Goal: Task Accomplishment & Management: Manage account settings

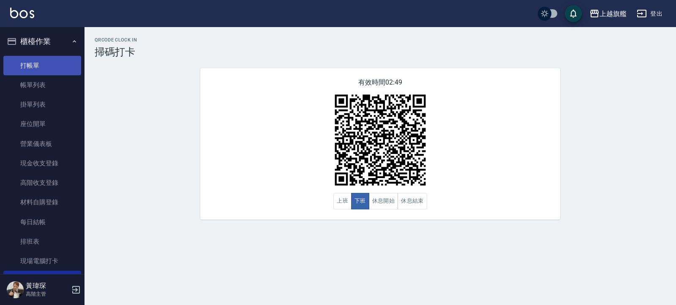
click at [41, 62] on link "打帳單" at bounding box center [42, 65] width 78 height 19
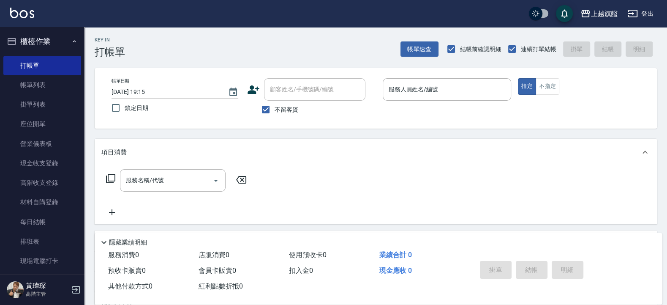
click at [138, 107] on span "鎖定日期" at bounding box center [137, 107] width 24 height 9
click at [125, 107] on input "鎖定日期" at bounding box center [116, 108] width 18 height 18
checkbox input "true"
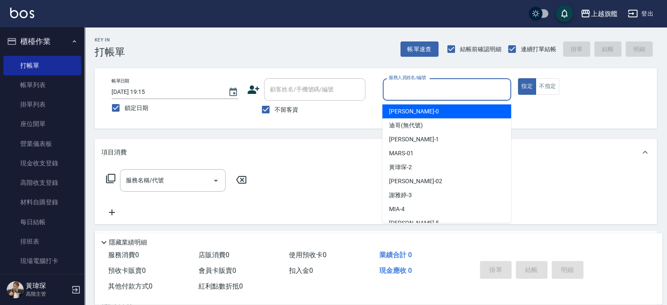
click at [465, 84] on input "服務人員姓名/編號" at bounding box center [446, 89] width 121 height 15
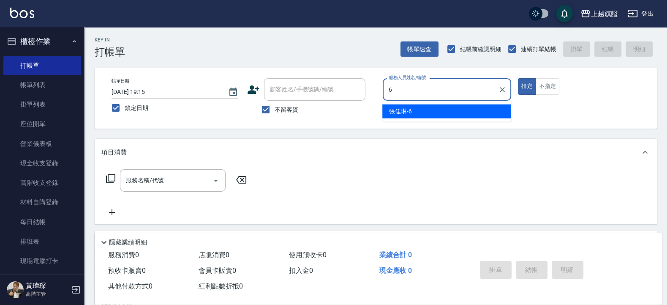
type input "[PERSON_NAME]-6"
type button "true"
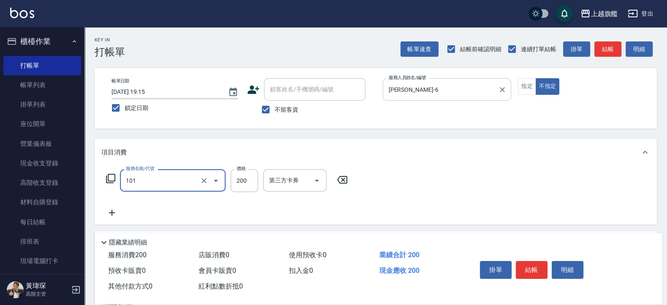
type input "一般洗(101)"
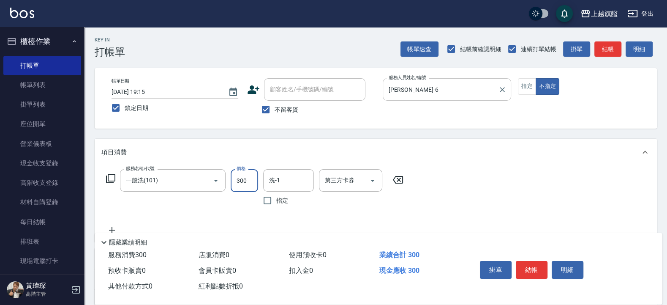
type input "300"
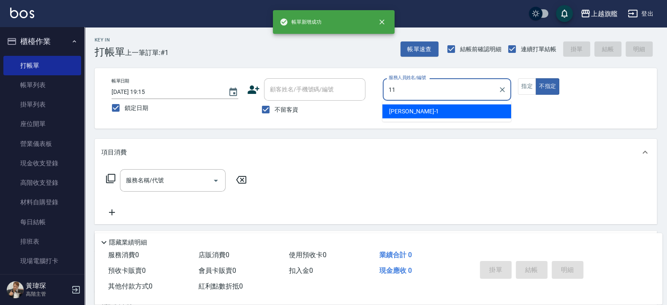
type input "[PERSON_NAME]-11"
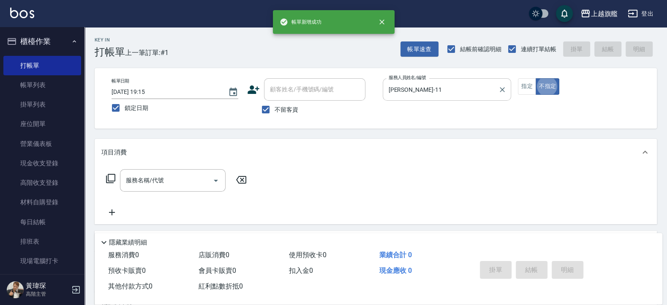
type button "false"
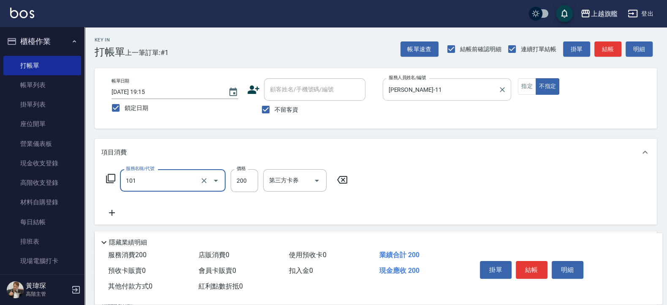
type input "一般洗(101)"
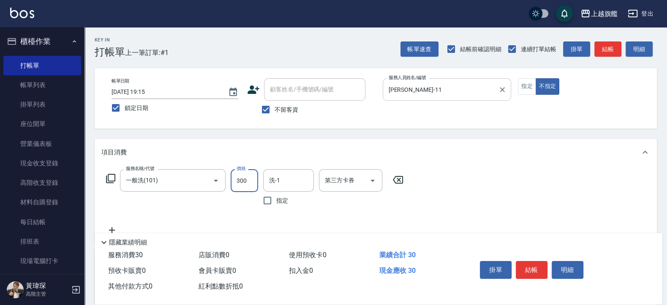
type input "300"
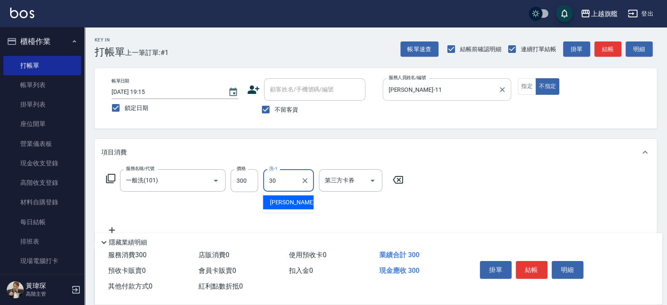
type input "劉羿君-30"
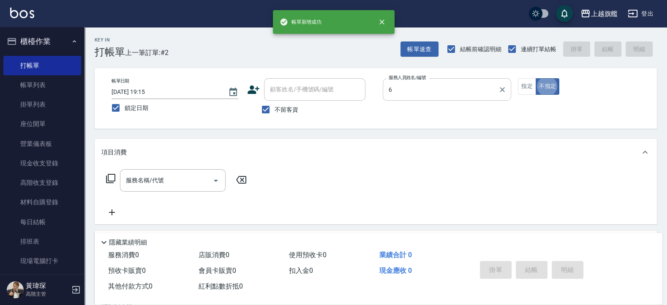
type input "[PERSON_NAME]-6"
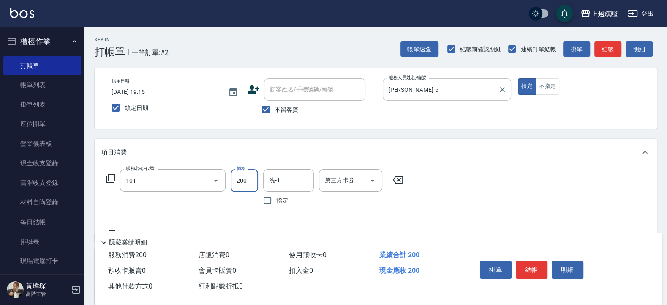
type input "一般洗(101)"
type input "400"
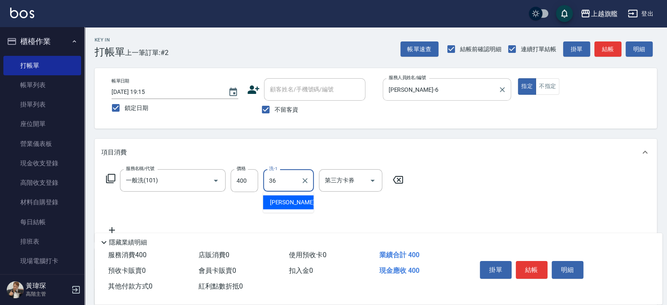
type input "[PERSON_NAME]-36"
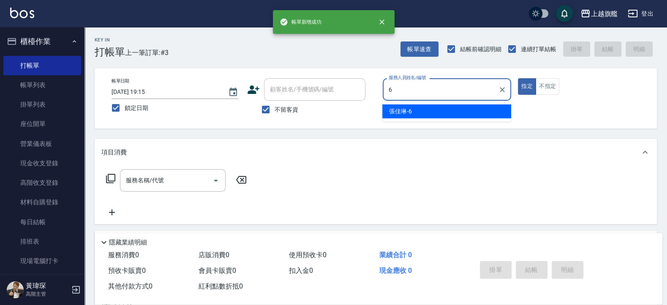
type input "[PERSON_NAME]-6"
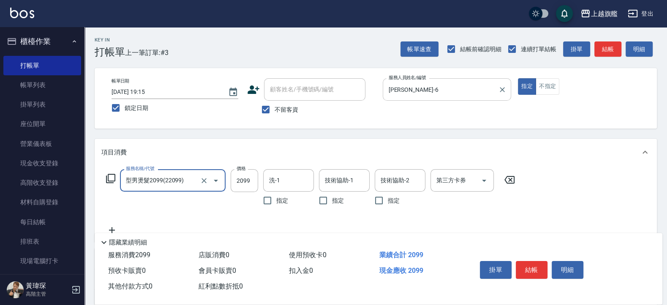
type input "型男燙髮2099(22099)"
type input "3000"
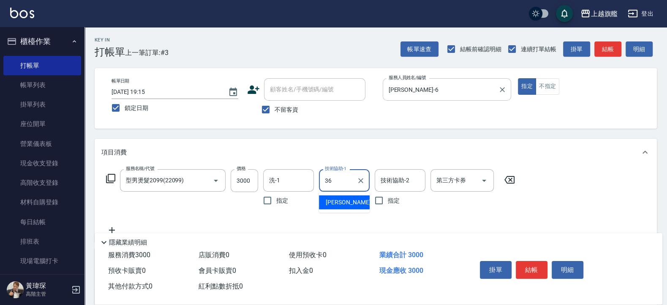
type input "[PERSON_NAME]-36"
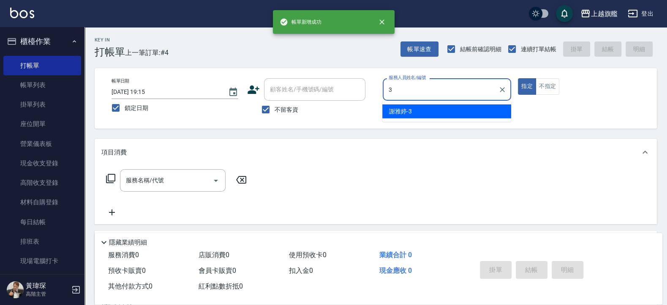
type input "謝雅婷-3"
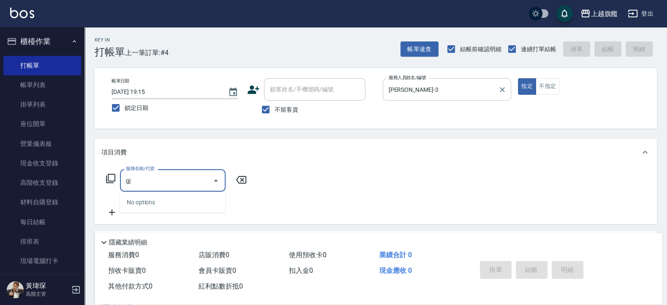
type input "g"
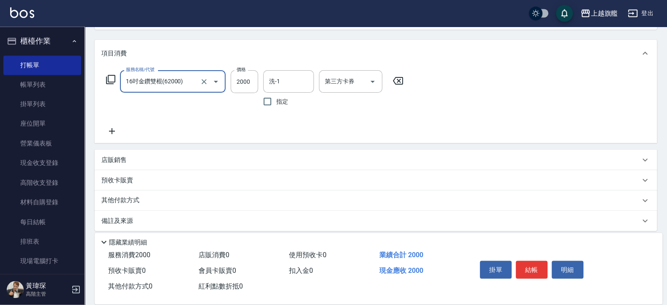
scroll to position [101, 0]
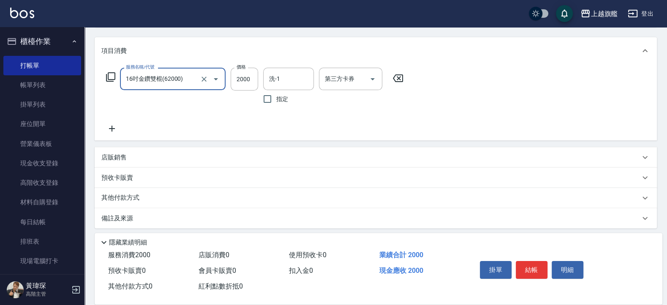
type input "16吋金鑽雙棍(62000)"
click at [114, 129] on icon at bounding box center [111, 128] width 21 height 10
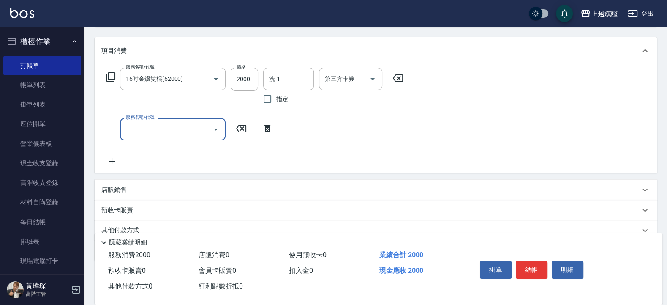
click at [109, 160] on icon at bounding box center [111, 161] width 21 height 10
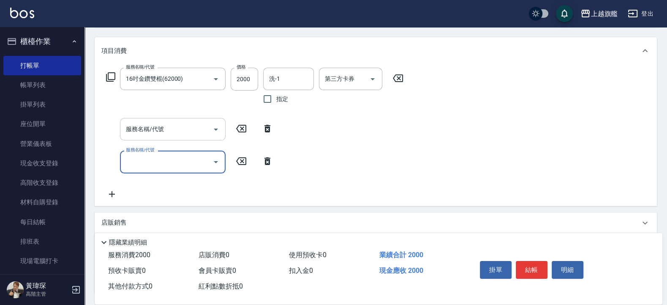
click at [166, 129] on input "服務名稱/代號" at bounding box center [166, 129] width 85 height 15
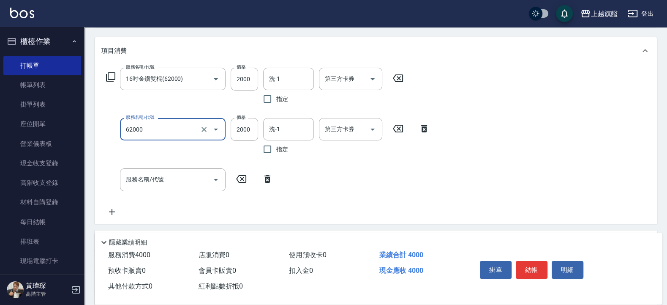
type input "16吋金鑽雙棍(62000)"
click at [168, 177] on input "服務名稱/代號" at bounding box center [166, 179] width 85 height 15
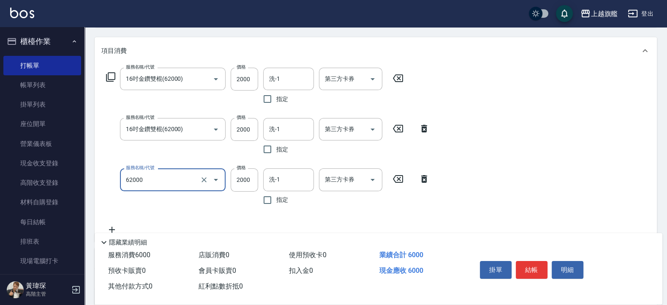
type input "16吋金鑽雙棍(62000)"
type input "2999"
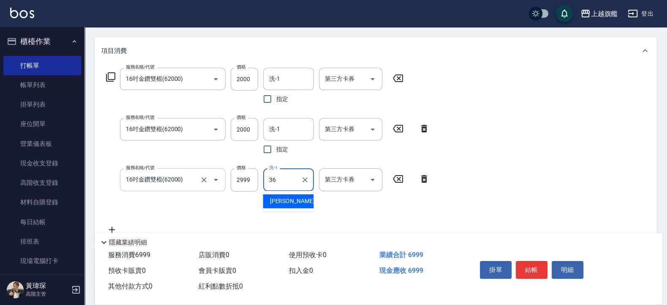
type input "[PERSON_NAME]-36"
click at [288, 69] on div "洗-1" at bounding box center [288, 79] width 51 height 22
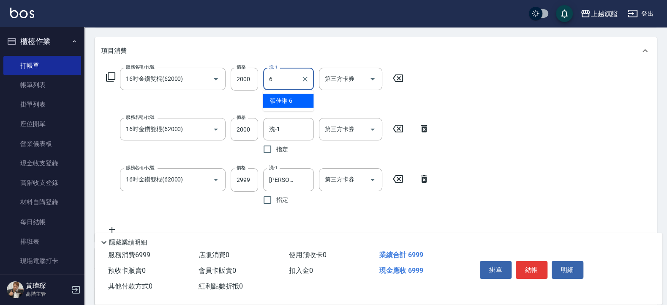
type input "[PERSON_NAME]-6"
drag, startPoint x: 306, startPoint y: 78, endPoint x: 301, endPoint y: 80, distance: 4.9
click at [304, 79] on icon "Clear" at bounding box center [305, 79] width 8 height 8
click at [300, 80] on input "洗-1" at bounding box center [288, 78] width 43 height 15
type input "[PERSON_NAME]-36"
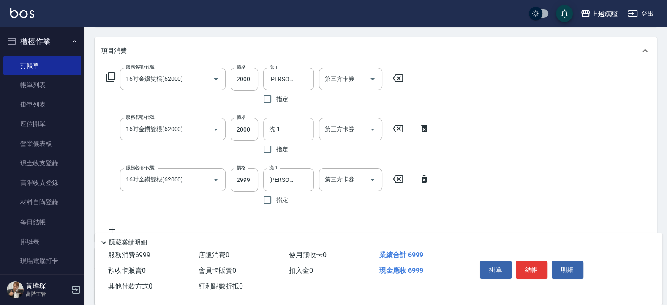
click at [272, 120] on div "洗-1" at bounding box center [288, 129] width 51 height 22
type input "[PERSON_NAME]-36"
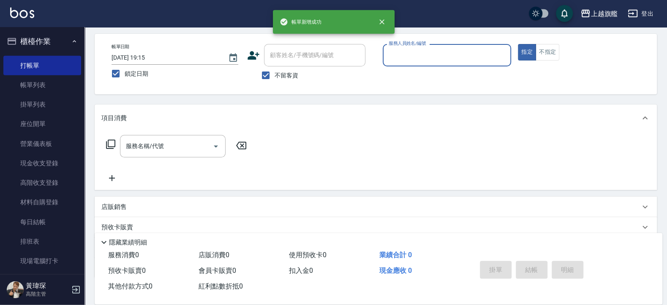
scroll to position [0, 0]
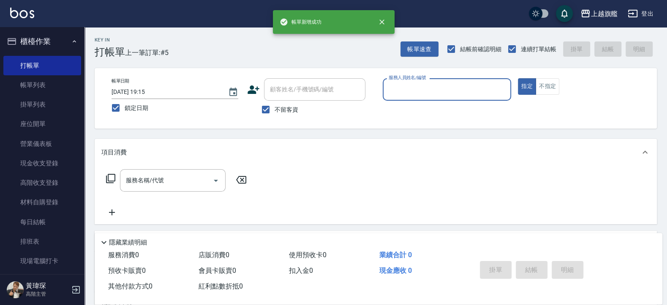
click at [275, 111] on span "不留客資" at bounding box center [287, 109] width 24 height 9
click at [275, 111] on input "不留客資" at bounding box center [266, 110] width 18 height 18
checkbox input "false"
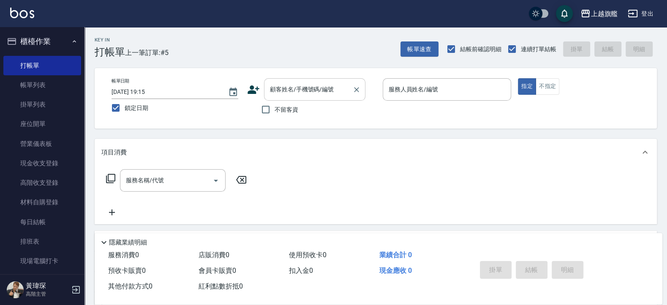
click at [295, 84] on input "顧客姓名/手機號碼/編號" at bounding box center [308, 89] width 81 height 15
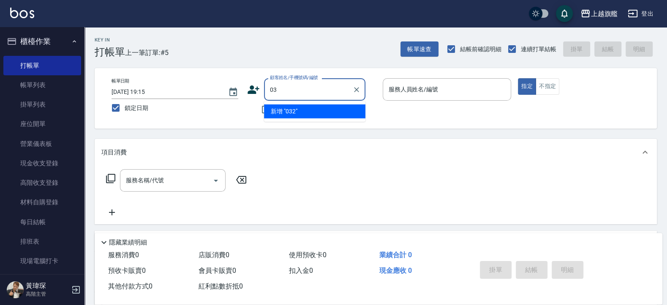
type input "0"
type input "詹前緯/0932263261/null"
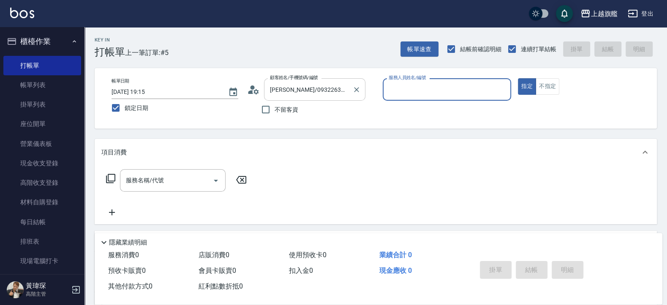
type input "謝雅婷-3"
click at [518, 78] on button "指定" at bounding box center [527, 86] width 18 height 16
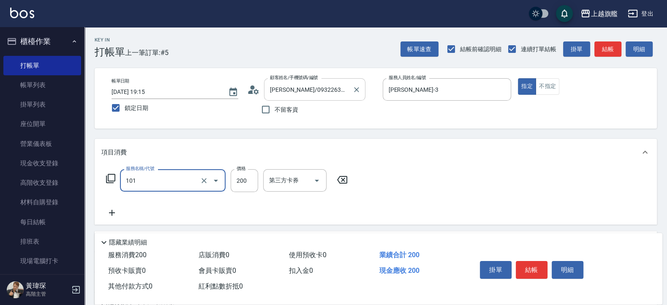
type input "一般洗(101)"
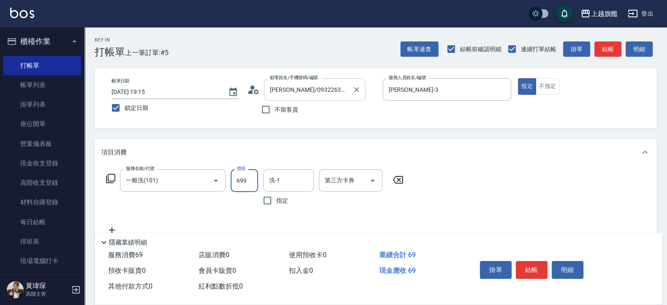
type input "699"
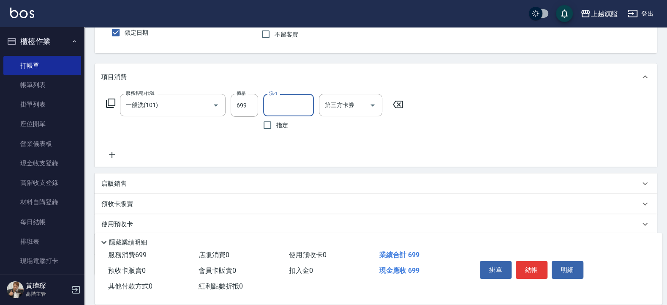
scroll to position [125, 0]
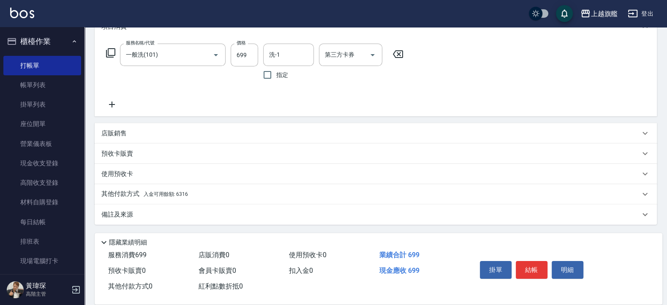
click at [176, 192] on span "入金可用餘額: 6316" at bounding box center [166, 194] width 44 height 6
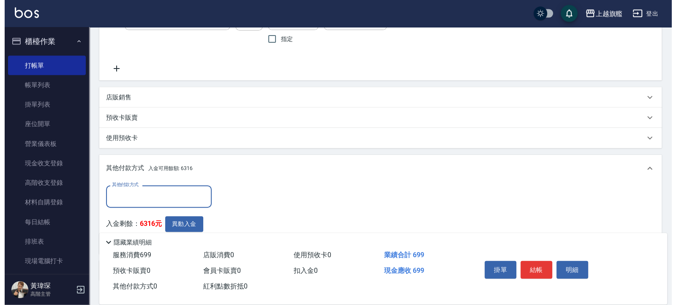
scroll to position [206, 0]
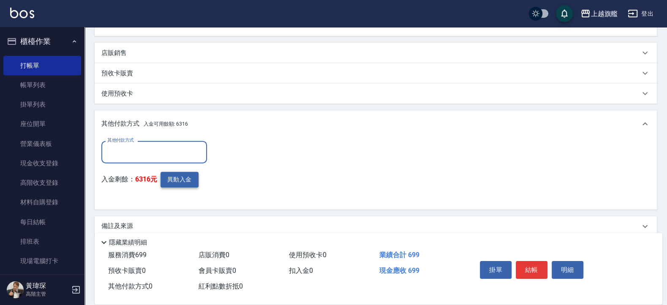
click at [182, 184] on button "異動入金" at bounding box center [179, 179] width 38 height 16
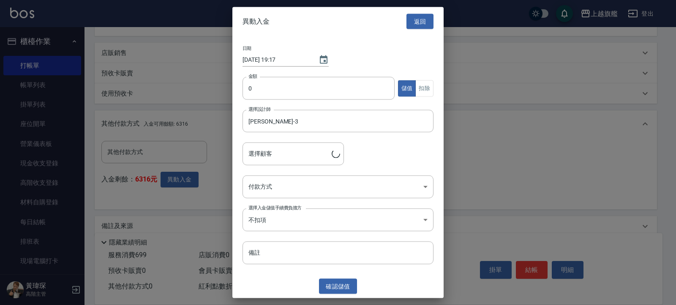
type input "詹前緯/0932263261"
click at [297, 78] on input "0" at bounding box center [318, 88] width 152 height 23
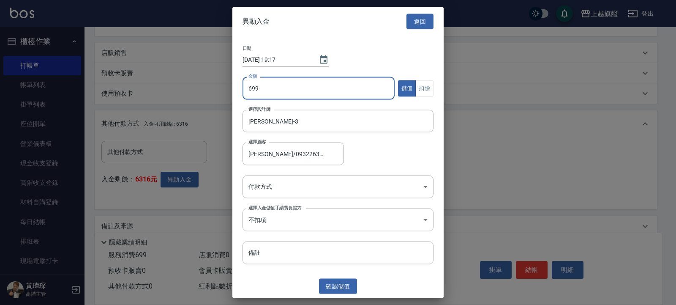
type input "699"
click at [418, 76] on div "日期 2025/10/07 19:17 金額 699 金額 儲值 扣除 選擇設計師 謝雅婷-3 選擇設計師 選擇顧客 詹前緯/0932263261 選擇顧客 …" at bounding box center [337, 155] width 211 height 238
click at [422, 82] on button "扣除" at bounding box center [424, 88] width 18 height 16
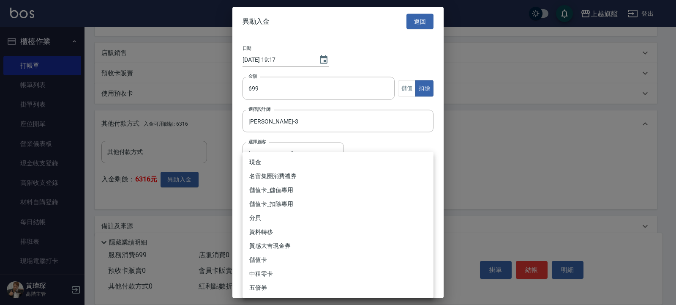
click at [260, 188] on body "上越旗艦 登出 櫃檯作業 打帳單 帳單列表 掛單列表 座位開單 營業儀表板 現金收支登錄 高階收支登錄 材料自購登錄 每日結帳 排班表 現場電腦打卡 掃碼打卡…" at bounding box center [338, 55] width 676 height 522
click at [267, 194] on li "儲值卡_儲值專用" at bounding box center [337, 190] width 191 height 14
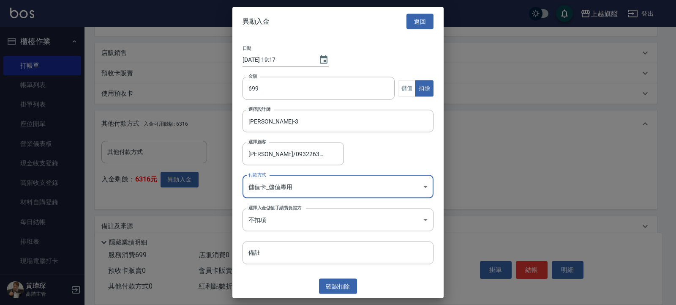
click at [273, 188] on body "上越旗艦 登出 櫃檯作業 打帳單 帳單列表 掛單列表 座位開單 營業儀表板 現金收支登錄 高階收支登錄 材料自購登錄 每日結帳 排班表 現場電腦打卡 掃碼打卡…" at bounding box center [338, 55] width 676 height 522
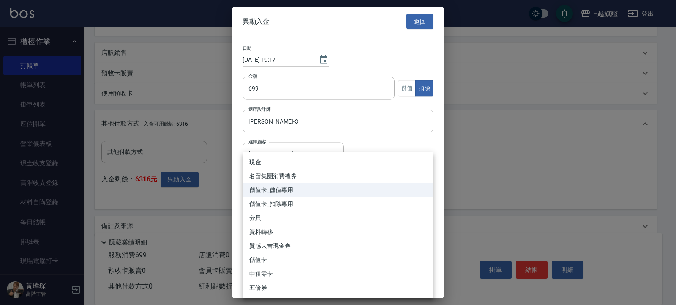
click at [289, 204] on li "儲值卡_扣除專用" at bounding box center [337, 204] width 191 height 14
type input "儲值卡_扣除專用"
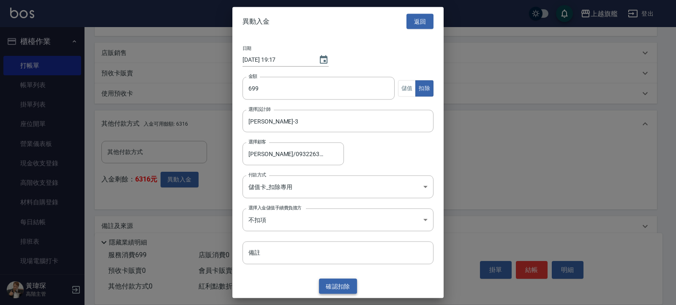
click at [345, 283] on button "確認 扣除" at bounding box center [338, 286] width 38 height 16
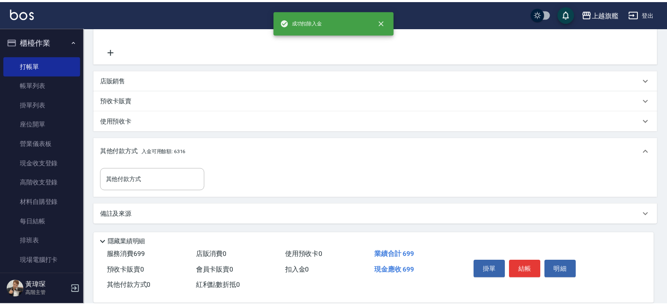
scroll to position [179, 0]
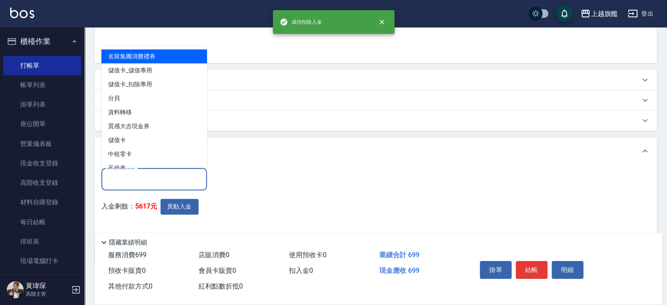
click at [162, 174] on input "其他付款方式" at bounding box center [154, 178] width 98 height 15
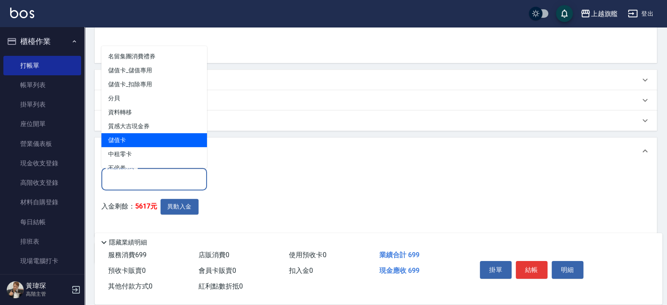
click at [143, 139] on span "儲值卡" at bounding box center [154, 140] width 106 height 14
type input "儲值卡"
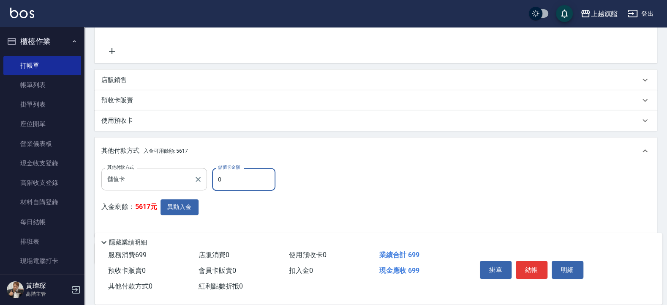
drag, startPoint x: 204, startPoint y: 179, endPoint x: 166, endPoint y: 171, distance: 38.8
click at [212, 171] on input "0" at bounding box center [243, 179] width 63 height 23
type input "699"
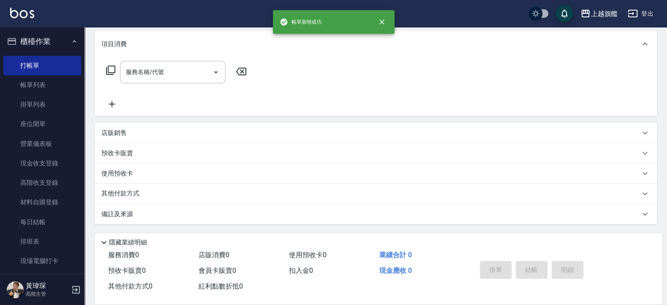
scroll to position [0, 0]
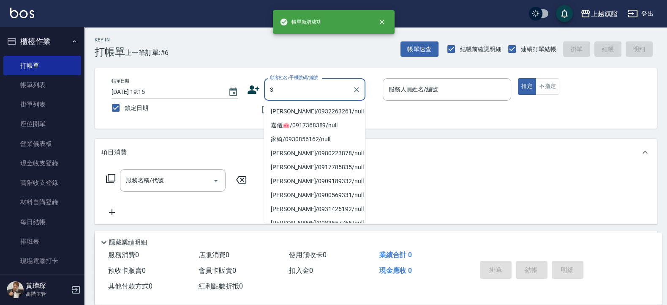
type input "3"
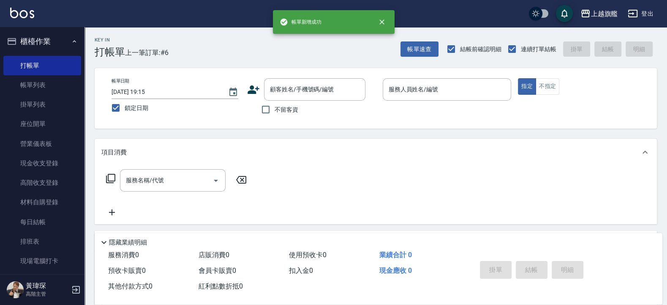
click at [220, 19] on div "上越旗艦 登出" at bounding box center [333, 13] width 667 height 27
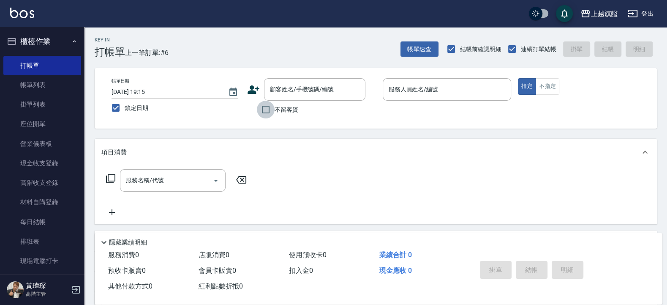
click at [273, 111] on input "不留客資" at bounding box center [266, 110] width 18 height 18
checkbox input "true"
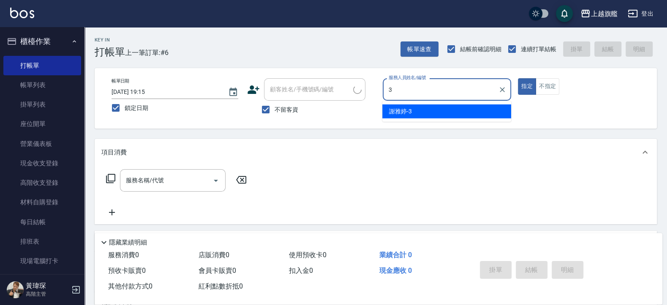
type input "謝雅婷-3"
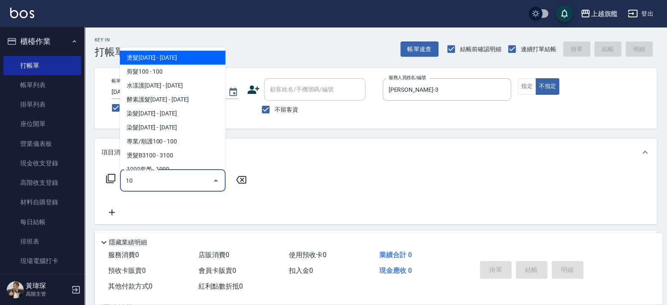
type input "101"
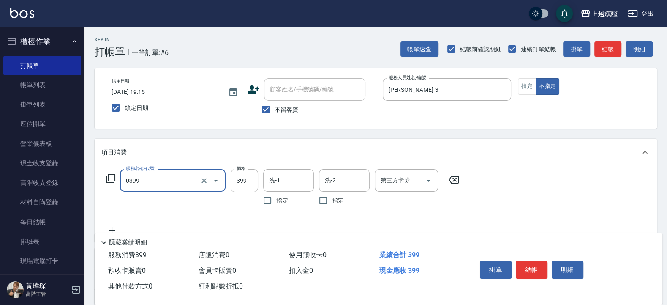
type input "海鹽SPA(0399)"
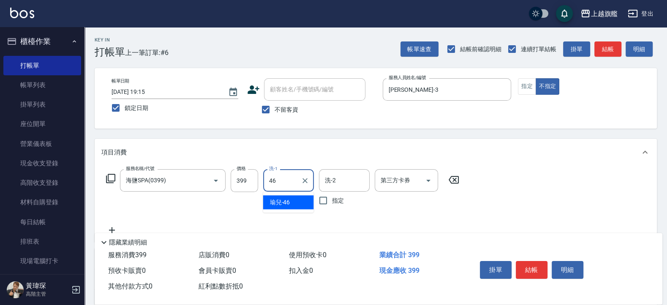
type input "瑜兒-46"
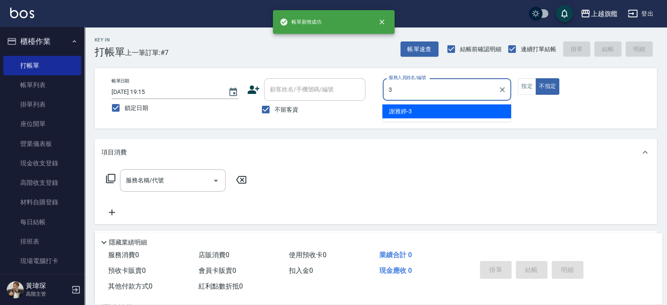
type input "謝雅婷-3"
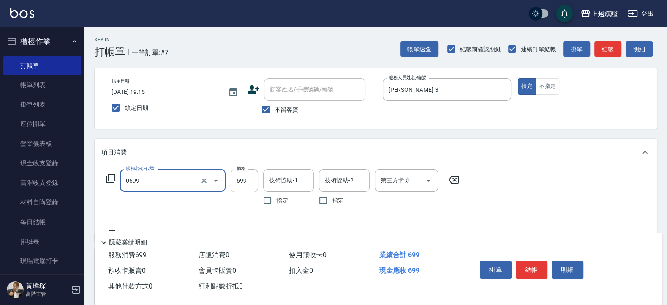
type input "精油SPA(0699)"
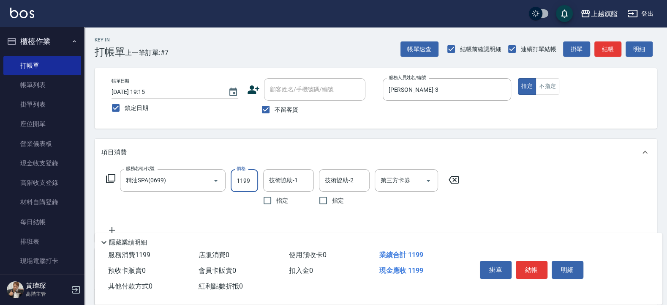
type input "1199"
type input "[PERSON_NAME]-36"
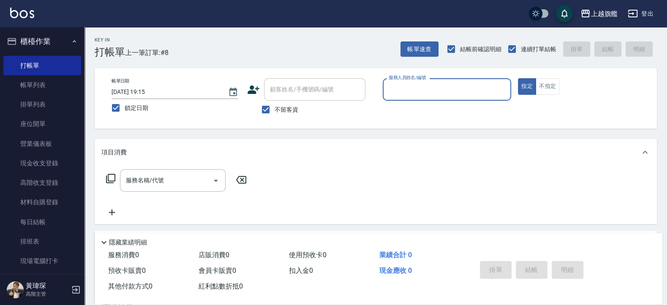
drag, startPoint x: 287, startPoint y: 114, endPoint x: 283, endPoint y: 101, distance: 13.9
click at [286, 114] on label "不留客資" at bounding box center [277, 110] width 41 height 18
click at [275, 114] on input "不留客資" at bounding box center [266, 110] width 18 height 18
checkbox input "false"
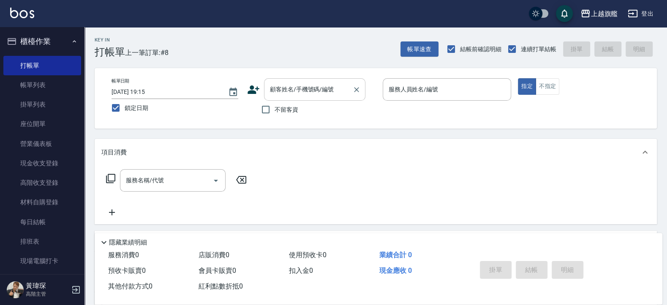
click at [282, 95] on input "顧客姓名/手機號碼/編號" at bounding box center [308, 89] width 81 height 15
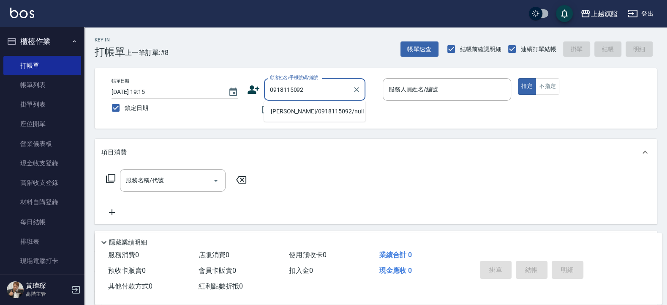
click at [309, 109] on li "張子祥/0918115092/null" at bounding box center [314, 111] width 101 height 14
type input "張子祥/0918115092/null"
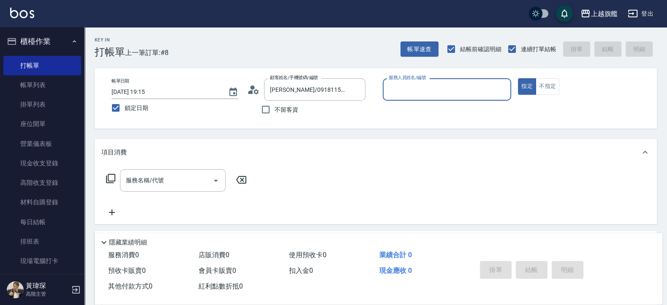
type input "謝雅婷-3"
click at [355, 88] on icon "Clear" at bounding box center [356, 89] width 5 height 5
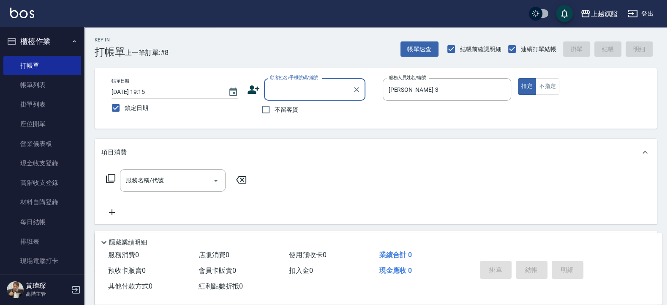
click at [296, 107] on span "不留客資" at bounding box center [287, 109] width 24 height 9
click at [275, 107] on input "不留客資" at bounding box center [266, 110] width 18 height 18
checkbox input "true"
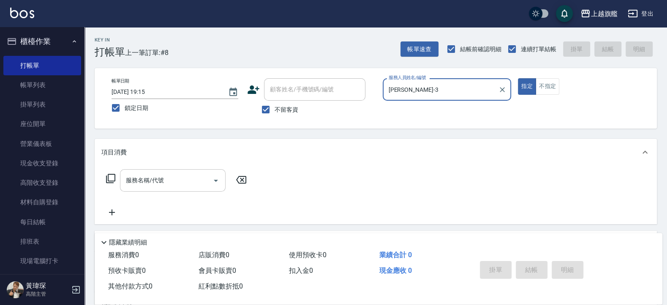
click at [149, 179] on input "服務名稱/代號" at bounding box center [166, 180] width 85 height 15
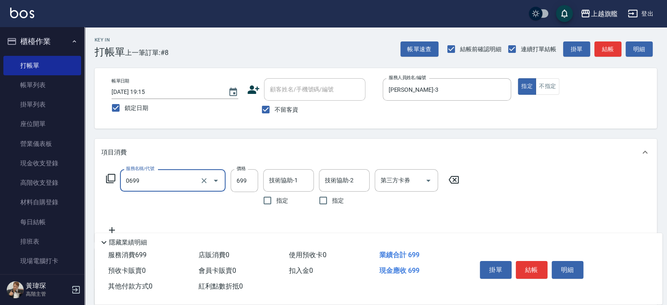
type input "精油SPA(0699)"
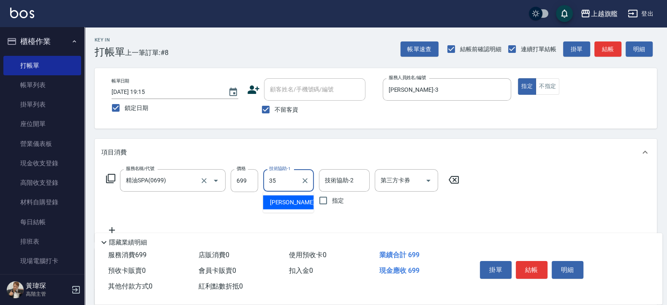
type input "邱靖淳-35"
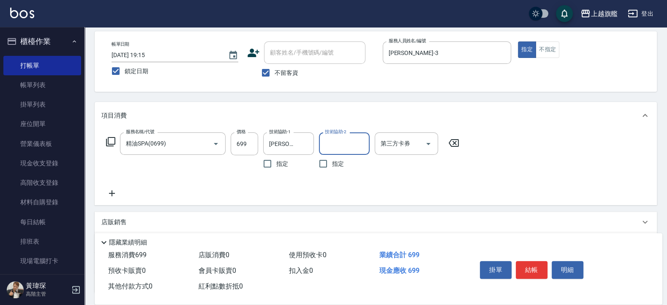
scroll to position [101, 0]
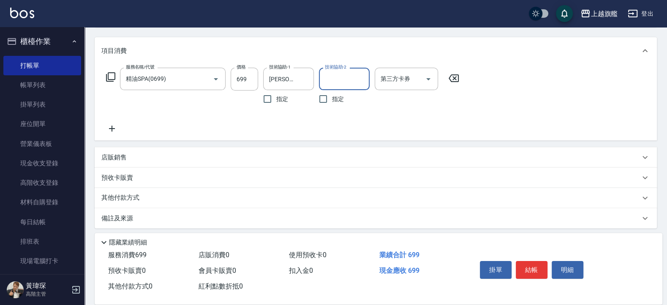
click at [112, 128] on icon at bounding box center [112, 128] width 6 height 6
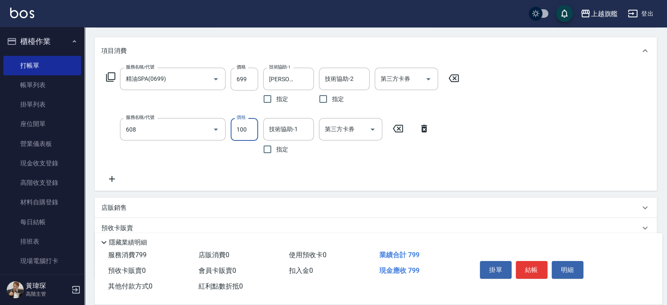
type input "專業/順護100(608)"
type input "600"
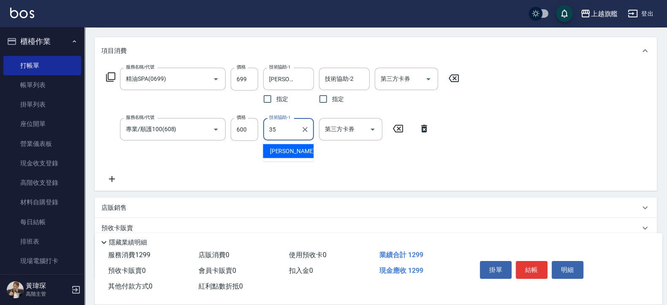
type input "邱靖淳-35"
click at [112, 177] on icon at bounding box center [111, 179] width 21 height 10
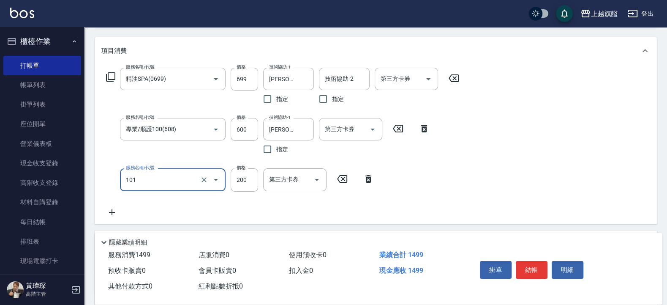
type input "一般洗(101)"
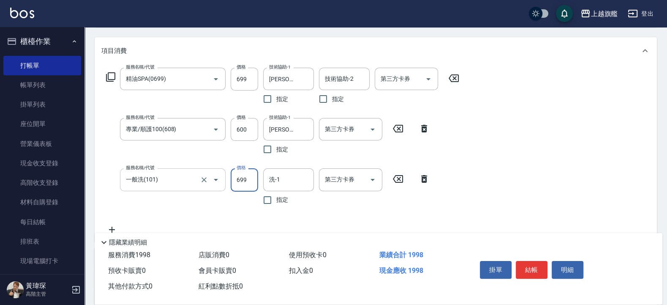
type input "699"
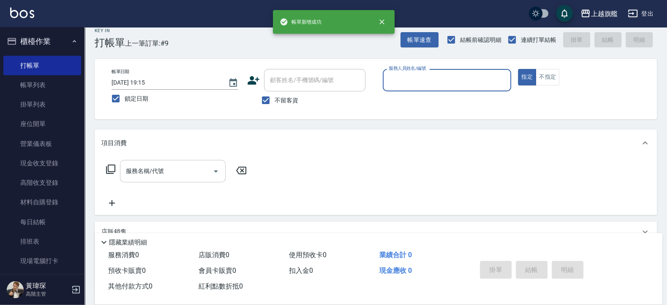
scroll to position [0, 0]
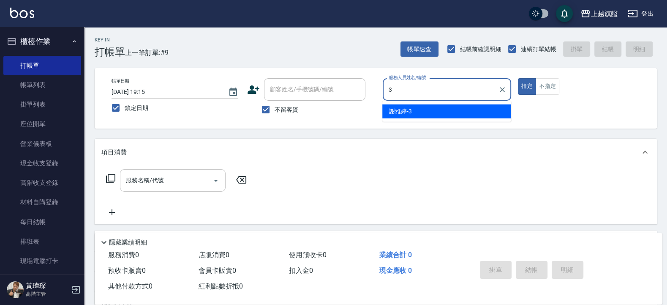
type input "謝雅婷-3"
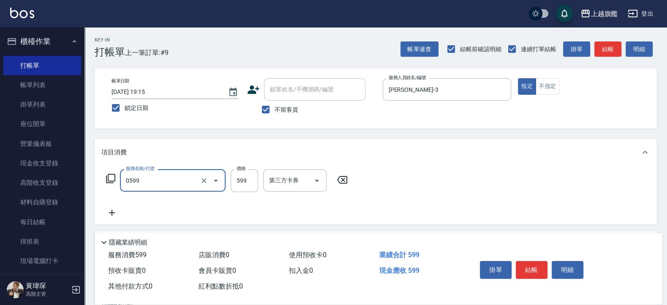
type input "去角質ITELY.(0599)"
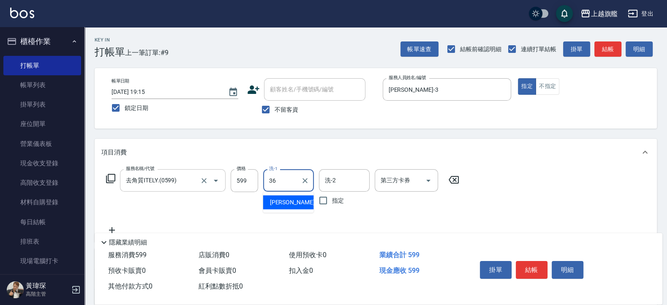
type input "[PERSON_NAME]-36"
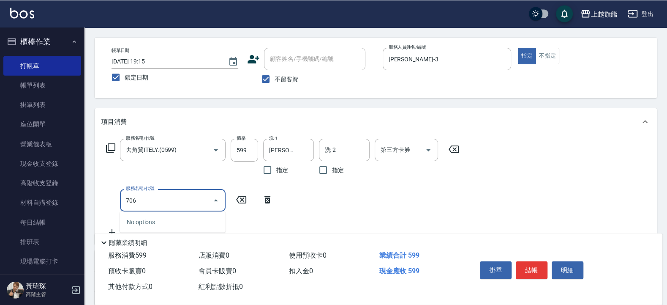
scroll to position [51, 0]
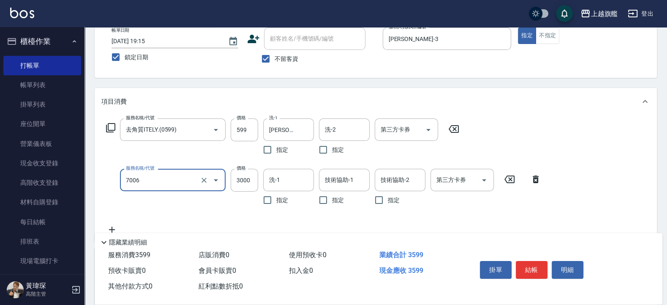
type input "重整(7006)"
type input "3500"
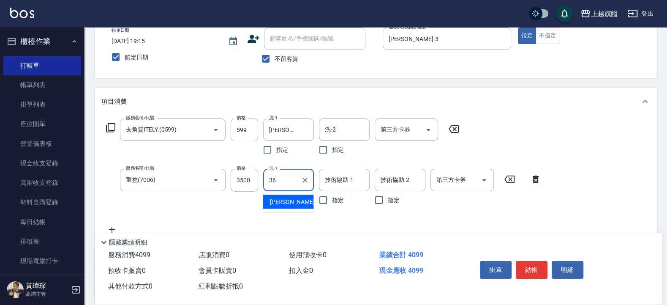
type input "[PERSON_NAME]-36"
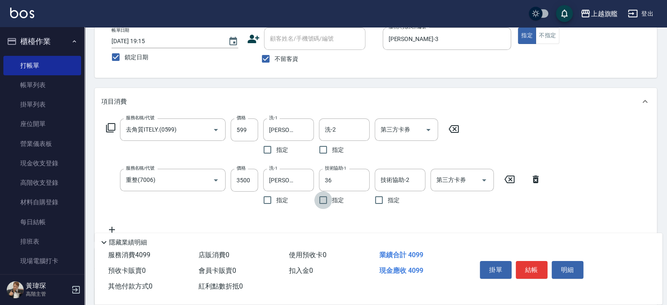
type input "[PERSON_NAME]-36"
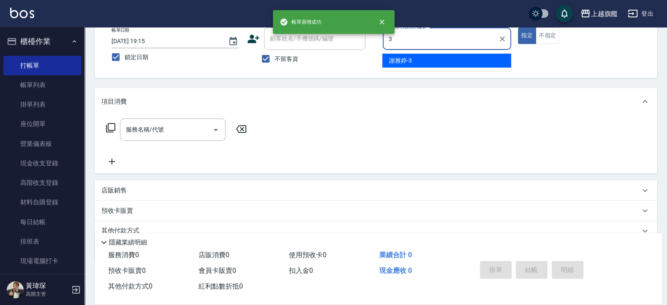
type input "謝雅婷-3"
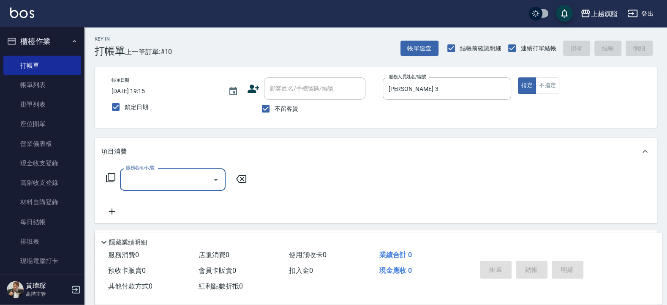
scroll to position [0, 0]
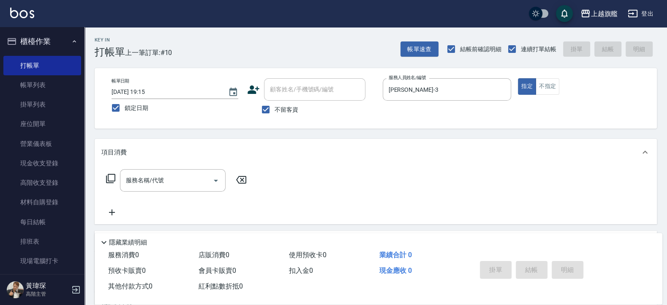
click at [279, 111] on span "不留客資" at bounding box center [287, 109] width 24 height 9
click at [275, 111] on input "不留客資" at bounding box center [266, 110] width 18 height 18
checkbox input "false"
click at [293, 89] on input "顧客姓名/手機號碼/編號" at bounding box center [308, 89] width 81 height 15
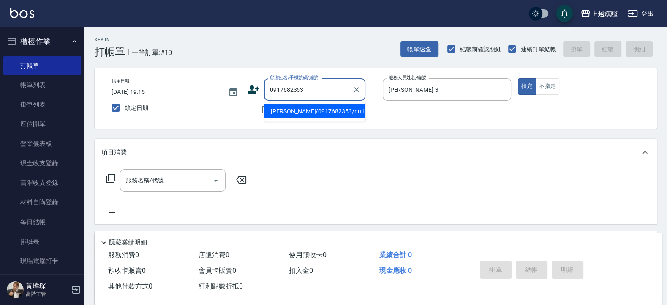
type input "王清楓/0917682353/null"
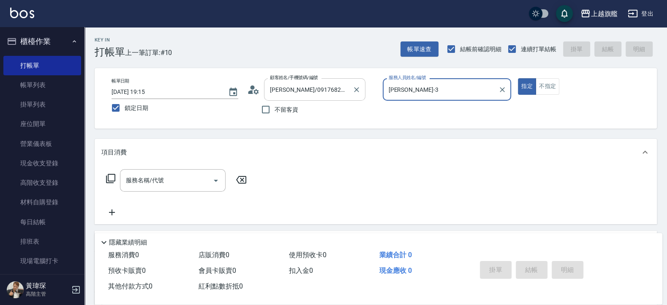
click at [518, 78] on button "指定" at bounding box center [527, 86] width 18 height 16
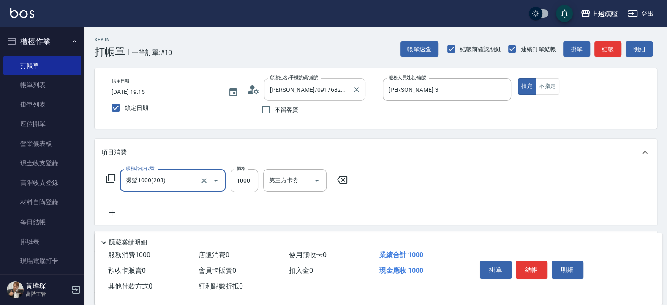
type input "燙髮1000(203)"
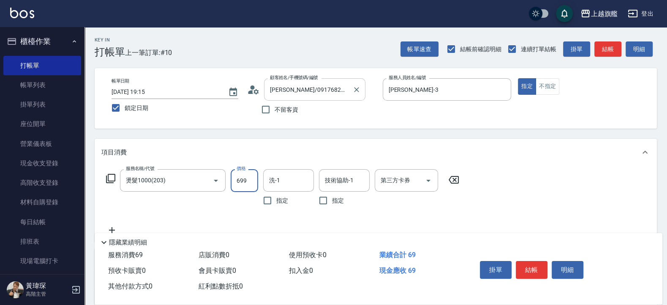
type input "699"
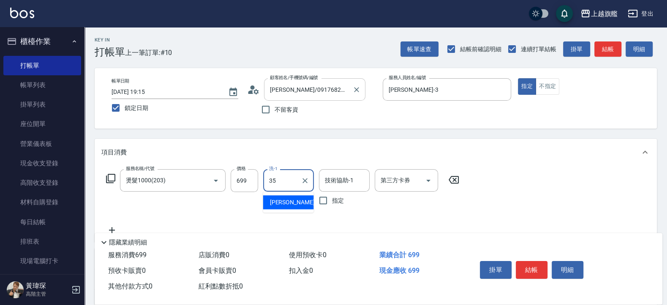
type input "邱靖淳-35"
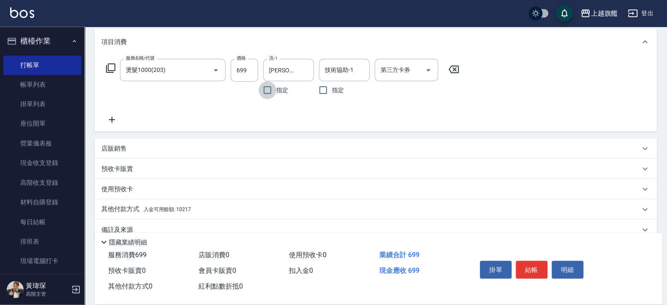
scroll to position [125, 0]
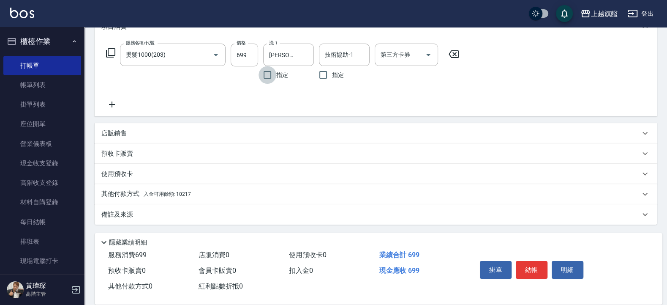
click at [179, 192] on span "入金可用餘額: 10217" at bounding box center [167, 194] width 47 height 6
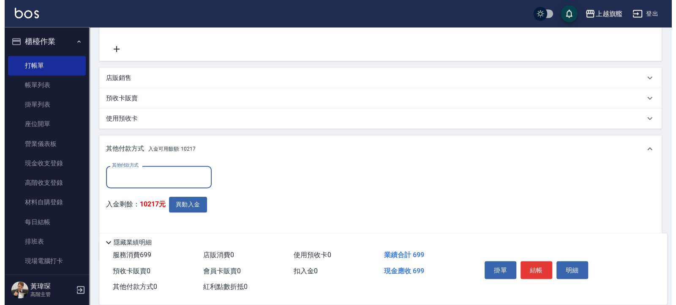
scroll to position [201, 0]
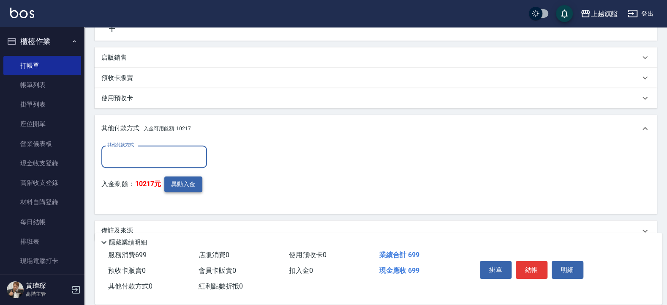
click at [196, 183] on button "異動入金" at bounding box center [183, 184] width 38 height 16
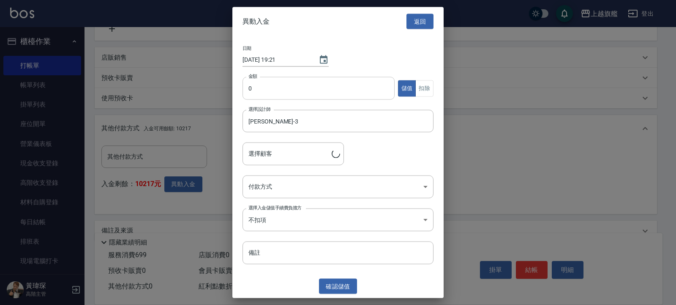
click at [301, 92] on input "0" at bounding box center [318, 88] width 152 height 23
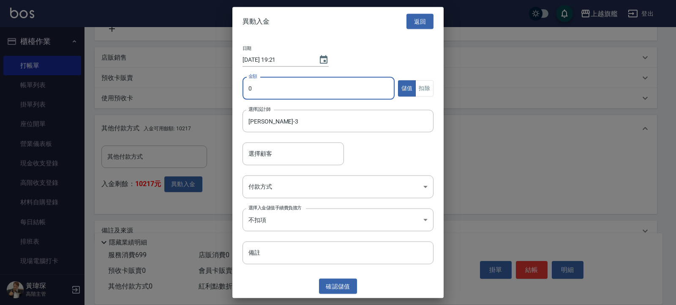
type input "王清楓/0917682353"
type input "699"
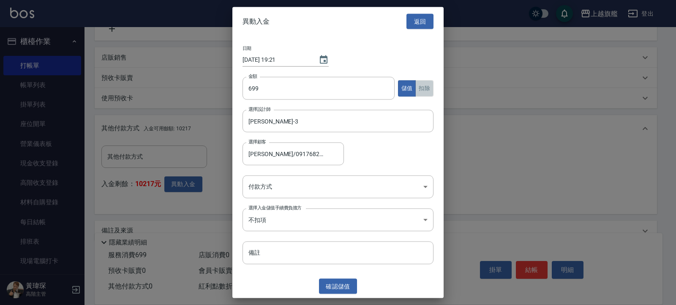
click at [427, 89] on button "扣除" at bounding box center [424, 88] width 18 height 16
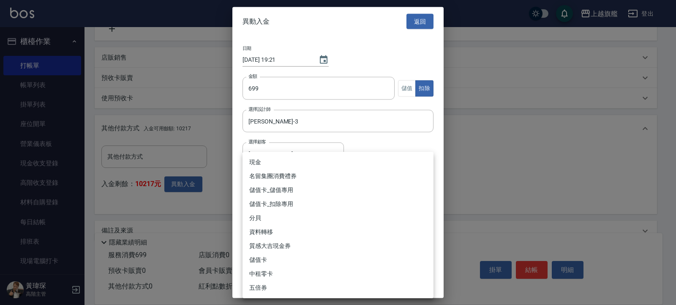
click at [258, 181] on body "上越旗艦 登出 櫃檯作業 打帳單 帳單列表 掛單列表 座位開單 營業儀表板 現金收支登錄 高階收支登錄 材料自購登錄 每日結帳 排班表 現場電腦打卡 掃碼打卡…" at bounding box center [338, 60] width 676 height 522
click at [272, 197] on li "儲值卡_扣除專用" at bounding box center [337, 204] width 191 height 14
type input "儲值卡_扣除專用"
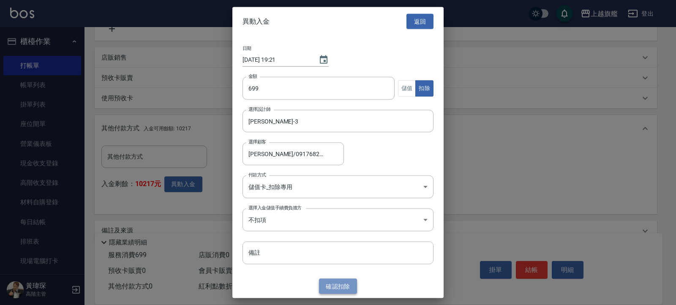
click at [334, 283] on button "確認 扣除" at bounding box center [338, 286] width 38 height 16
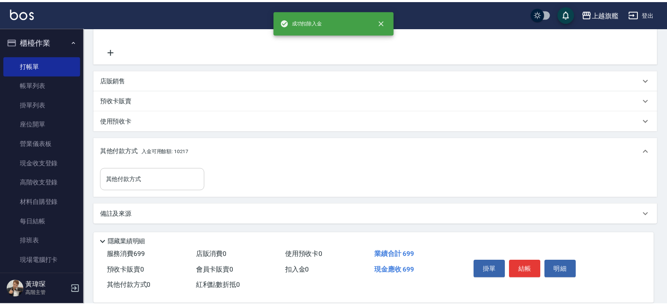
scroll to position [179, 0]
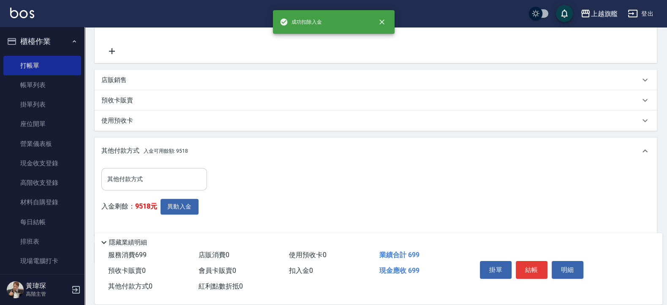
click at [174, 175] on input "其他付款方式" at bounding box center [154, 178] width 98 height 15
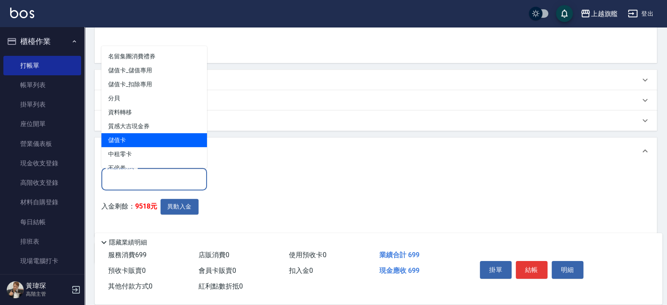
click at [137, 141] on span "儲值卡" at bounding box center [154, 140] width 106 height 14
type input "儲值卡"
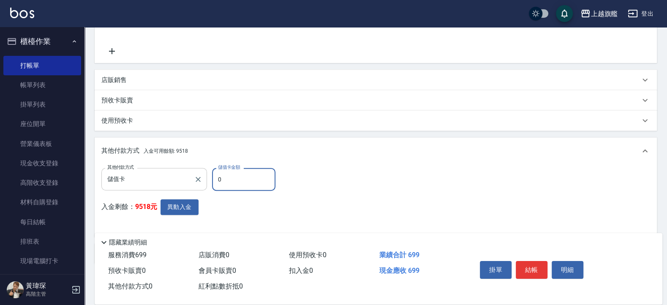
drag, startPoint x: 252, startPoint y: 185, endPoint x: 177, endPoint y: 173, distance: 75.3
click at [212, 173] on input "0" at bounding box center [243, 179] width 63 height 23
type input "699"
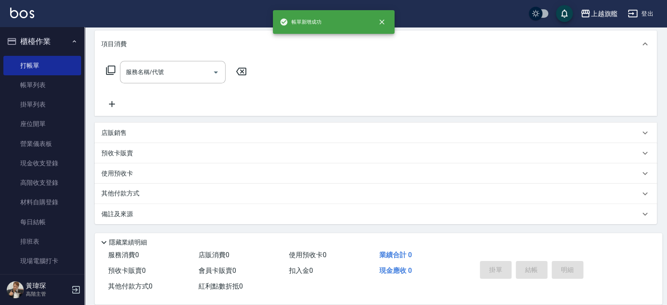
scroll to position [0, 0]
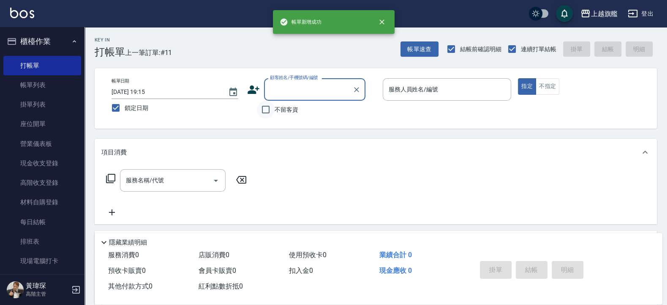
click at [275, 111] on span "不留客資" at bounding box center [287, 109] width 24 height 9
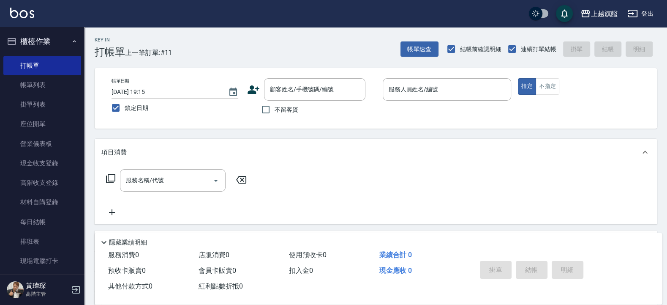
click at [294, 107] on span "不留客資" at bounding box center [287, 109] width 24 height 9
click at [275, 107] on input "不留客資" at bounding box center [266, 110] width 18 height 18
checkbox input "true"
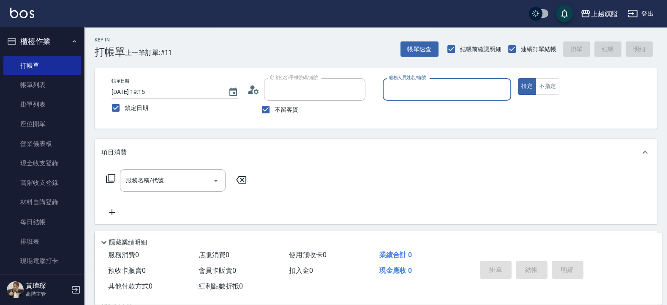
type input "張佳愉/0976500674/"
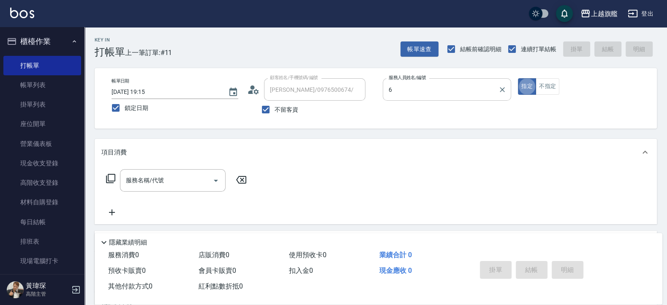
type input "[PERSON_NAME]-6"
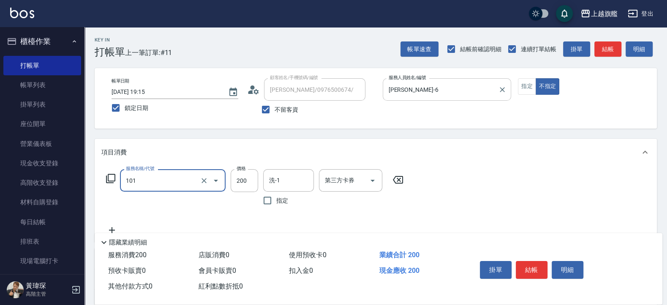
type input "一般洗(101)"
type input "400"
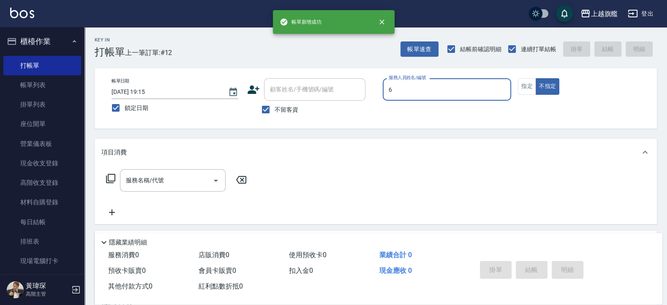
type input "[PERSON_NAME]-6"
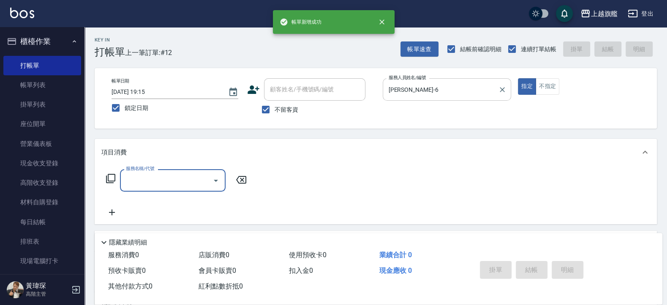
type input "1"
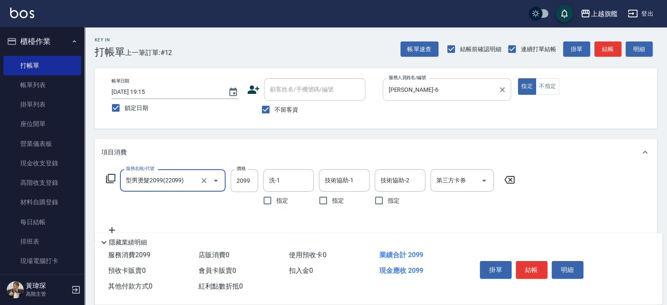
type input "型男燙髮2099(22099)"
type input "3088"
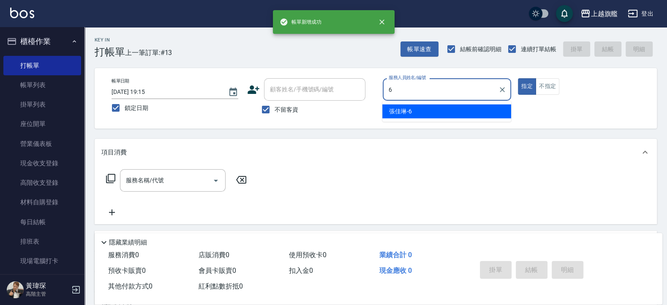
type input "[PERSON_NAME]-6"
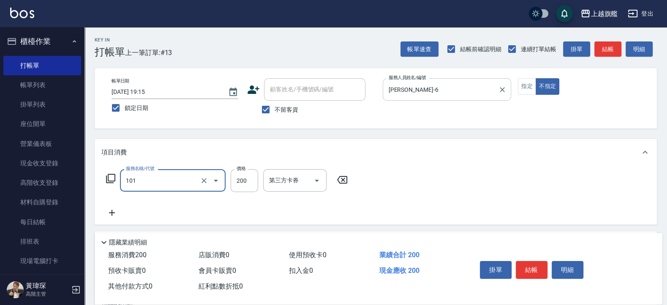
type input "一般洗(101)"
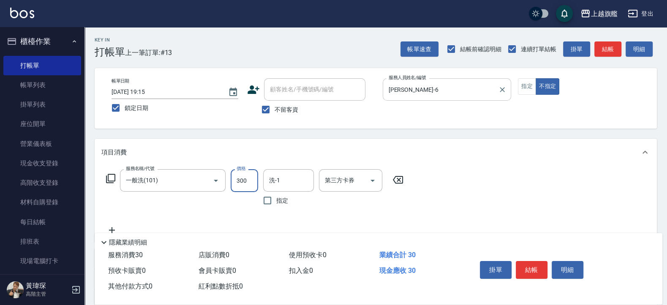
type input "300"
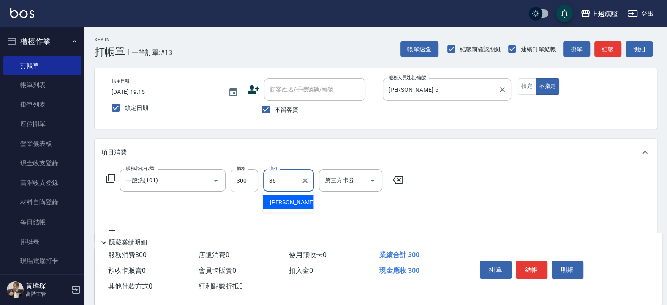
type input "[PERSON_NAME]-36"
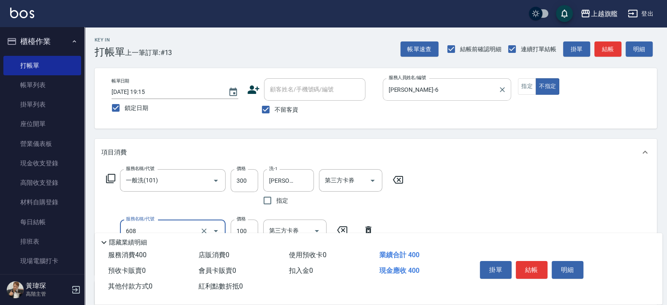
type input "專業/順護100(608)"
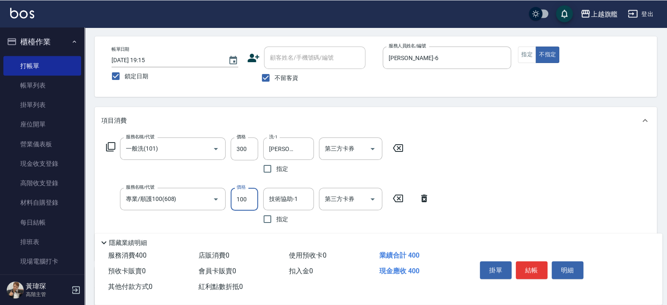
scroll to position [51, 0]
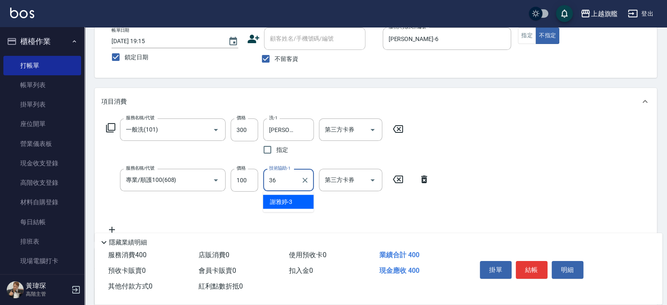
type input "[PERSON_NAME]-36"
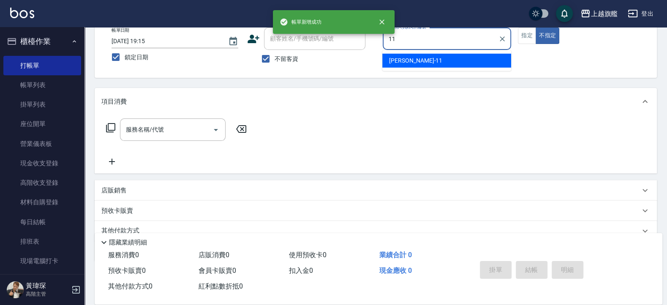
type input "[PERSON_NAME]-11"
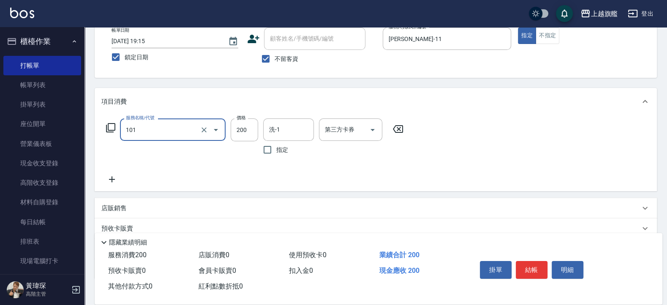
type input "一般洗(101)"
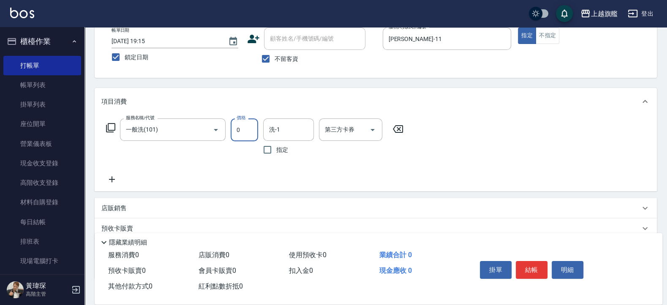
type input "0"
click at [395, 131] on icon at bounding box center [397, 129] width 21 height 10
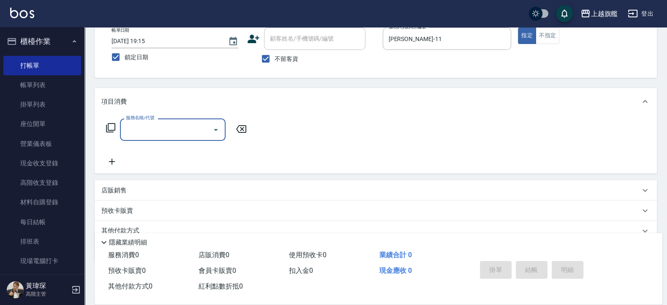
click at [151, 135] on input "服務名稱/代號" at bounding box center [166, 129] width 85 height 15
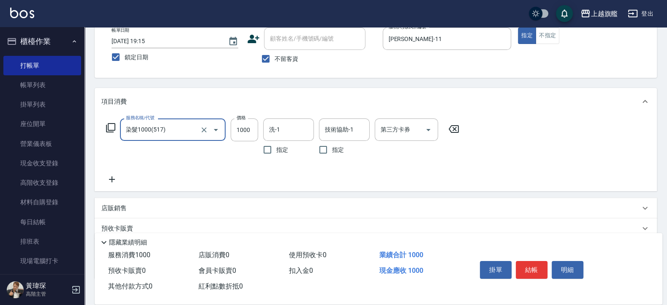
type input "染髮1000(517)"
type input "899"
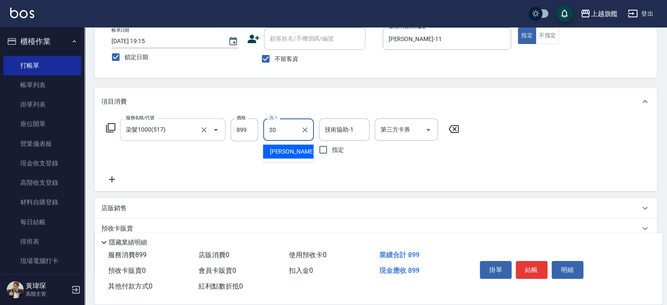
type input "劉羿君-30"
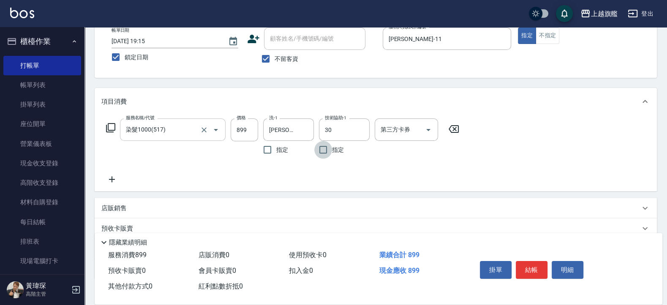
type input "劉羿君-30"
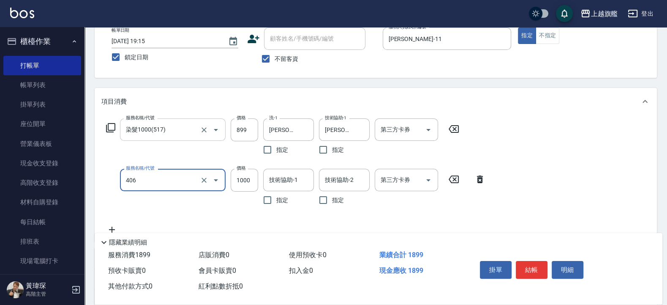
type input "水漾護1000(406)"
type input "1300"
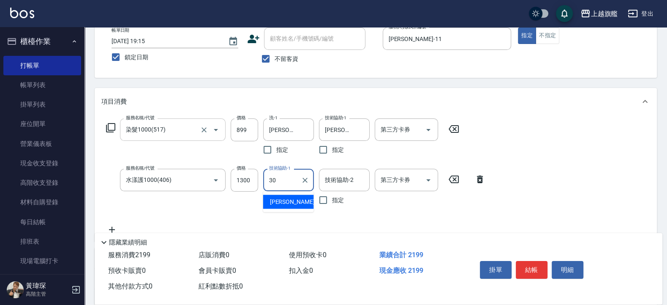
type input "劉羿君-30"
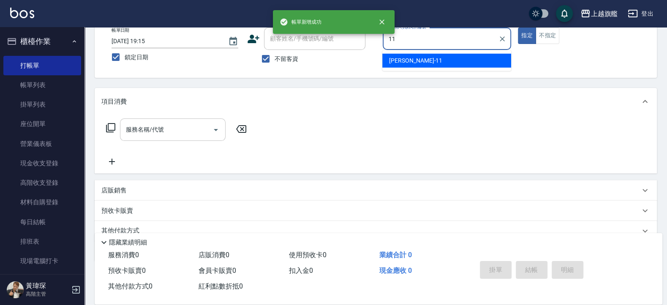
type input "[PERSON_NAME]-11"
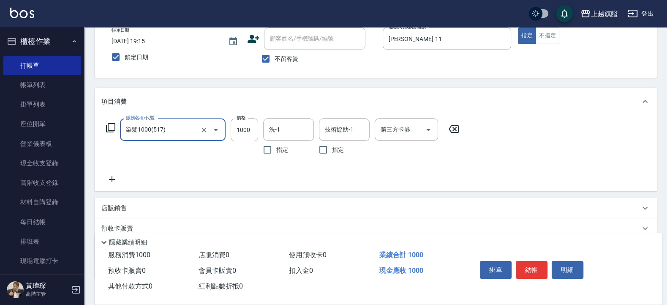
type input "染髮1000(517)"
type input "899"
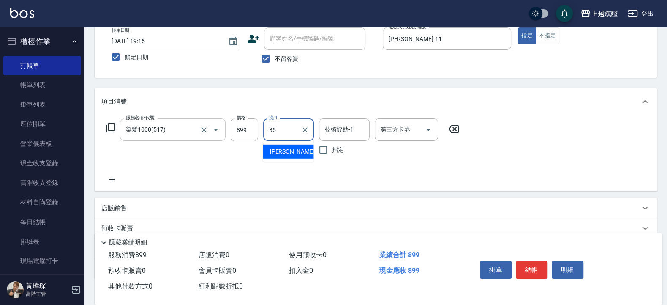
type input "邱靖淳-35"
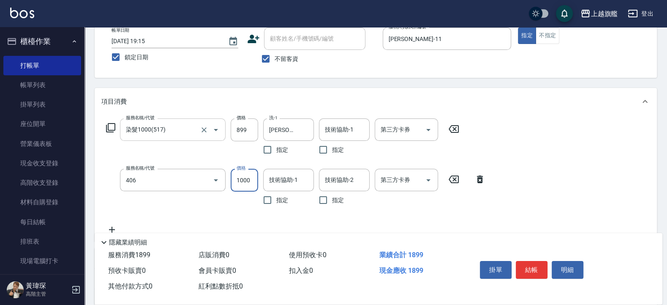
type input "水漾護1000(406)"
drag, startPoint x: 242, startPoint y: 179, endPoint x: 249, endPoint y: 181, distance: 7.5
click at [242, 179] on input "1630" at bounding box center [244, 180] width 27 height 23
type input "1300"
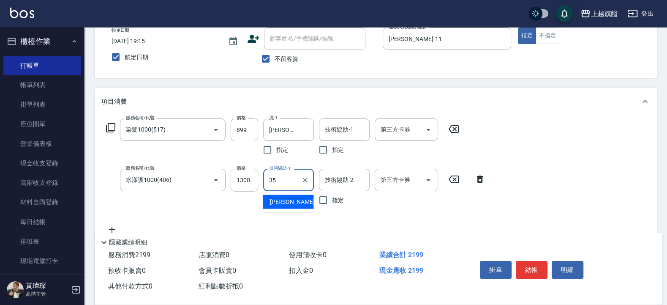
type input "邱靖淳-35"
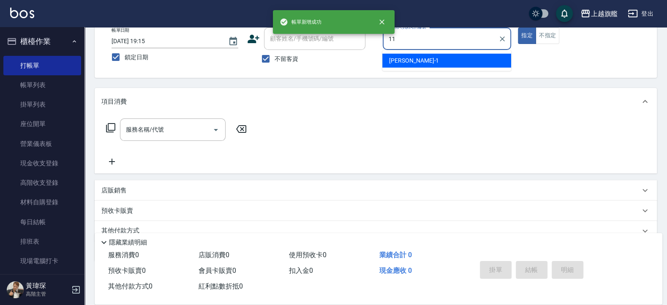
type input "[PERSON_NAME]-11"
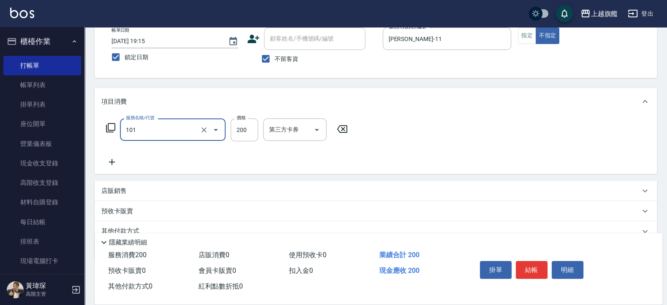
type input "一般洗(101)"
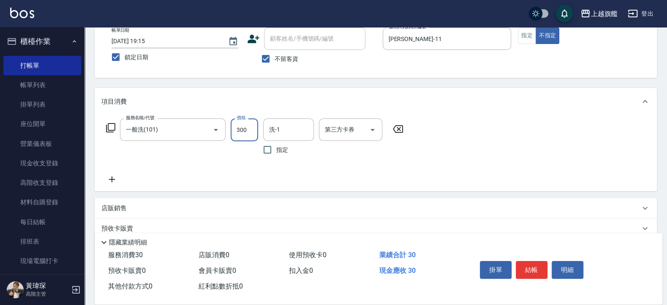
type input "300"
type input "邱靖淳-35"
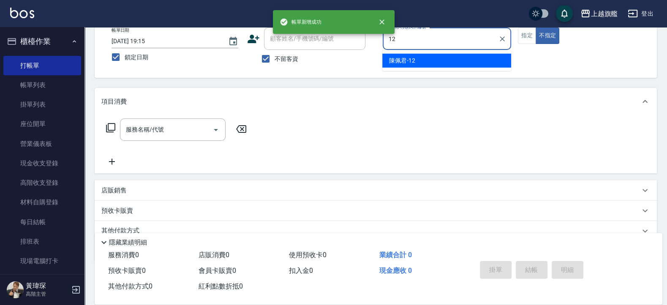
type input "陳佩君-12"
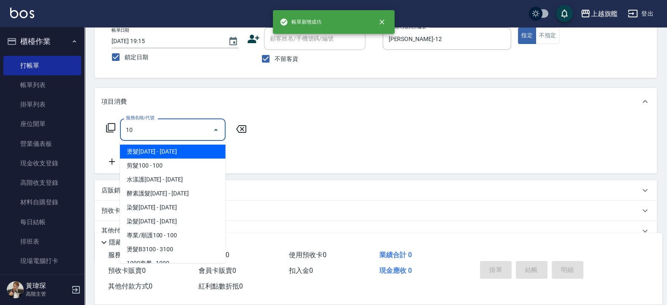
type input "101"
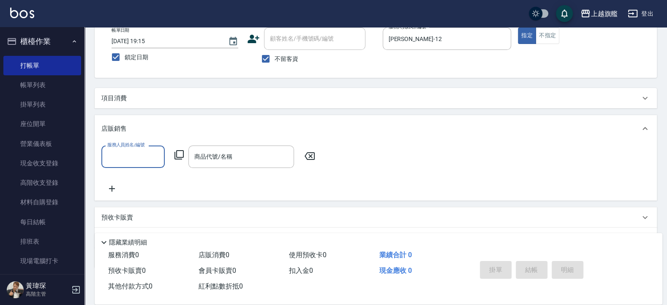
scroll to position [0, 0]
type input "陳佩君-12"
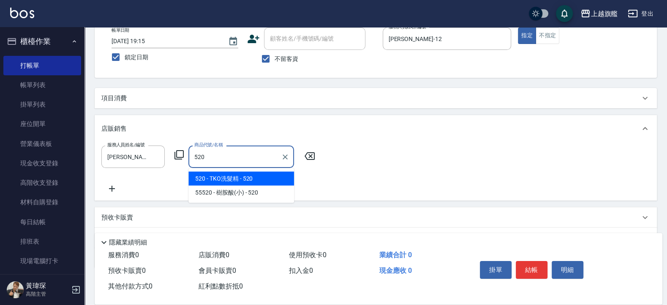
type input "TKO洗髮精"
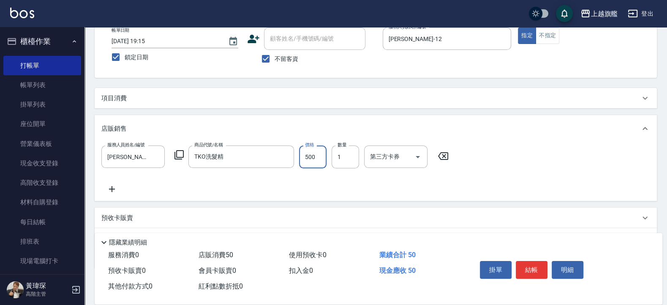
type input "500"
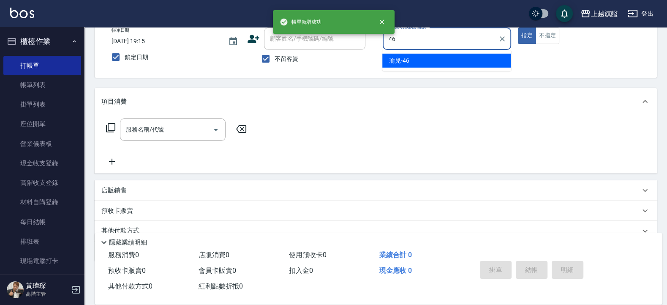
type input "瑜兒-46"
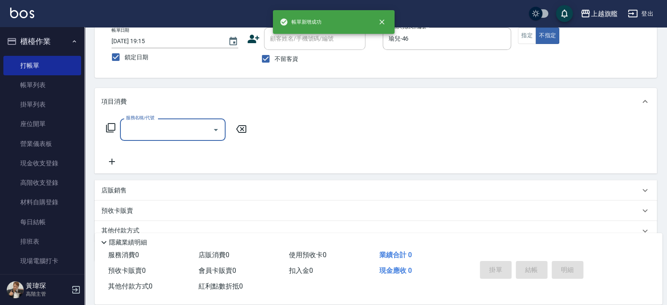
type input "1"
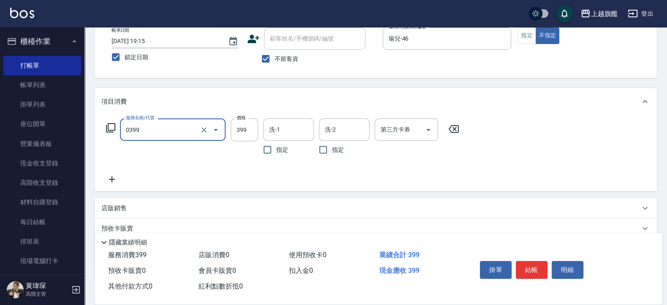
type input "海鹽SPA(0399)"
type input "499"
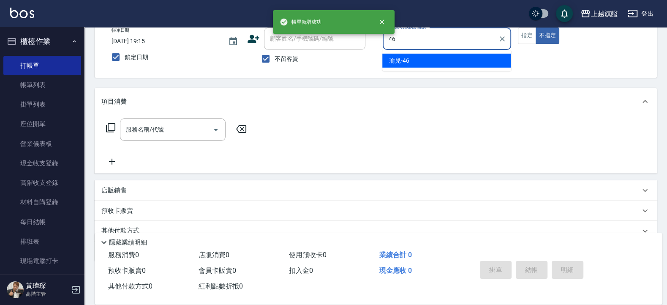
type input "瑜兒-46"
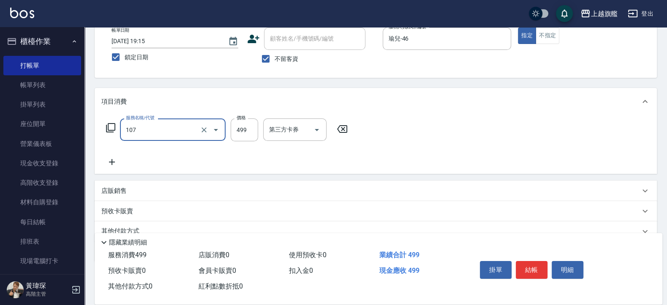
type input "舒活499(107)"
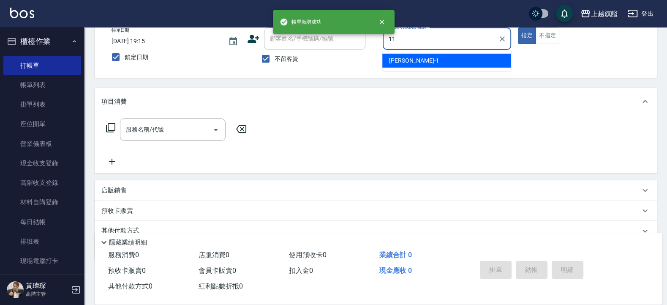
type input "[PERSON_NAME]-11"
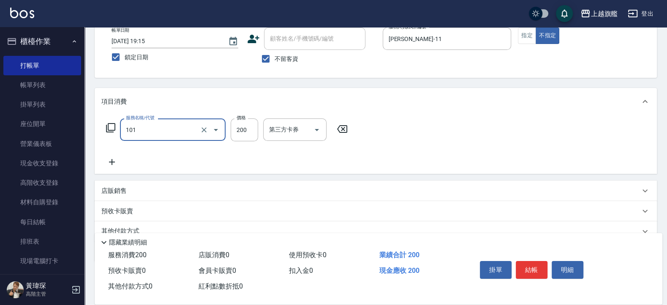
type input "一般洗(101)"
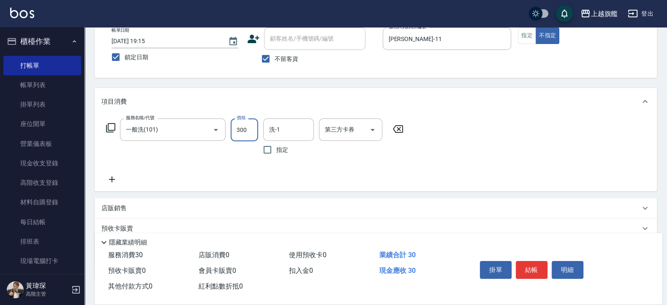
type input "300"
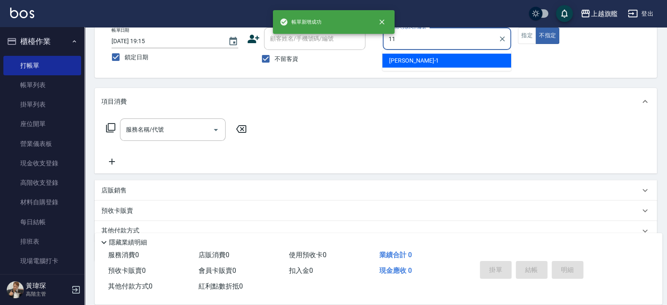
type input "[PERSON_NAME]-11"
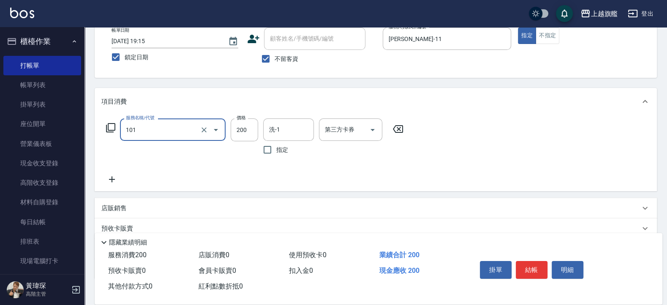
type input "一般洗(101)"
type input "350"
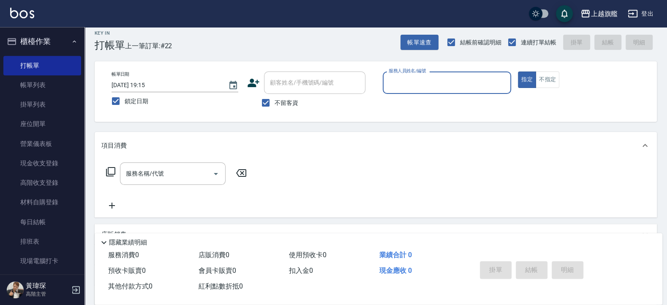
scroll to position [5, 0]
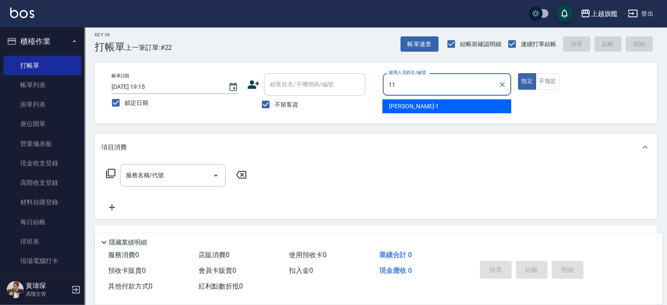
type input "[PERSON_NAME]-11"
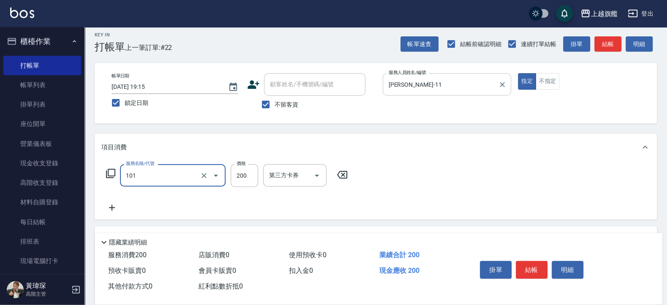
type input "一般洗(101)"
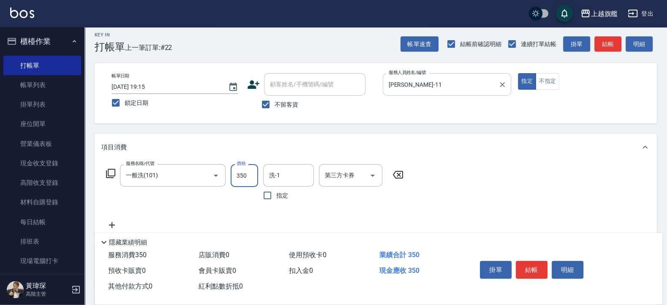
type input "350"
type input "劉羿君-30"
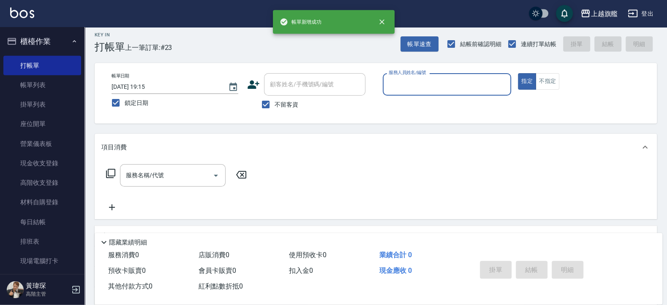
click at [35, 37] on button "櫃檯作業" at bounding box center [42, 41] width 78 height 22
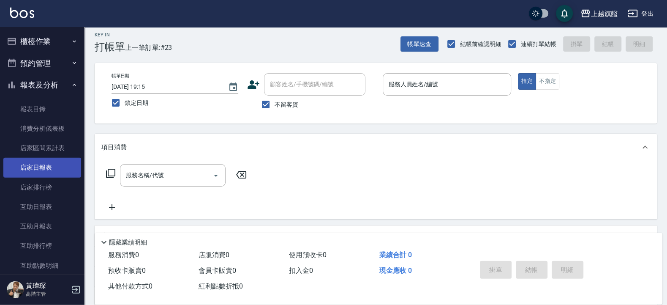
click at [31, 165] on link "店家日報表" at bounding box center [42, 167] width 78 height 19
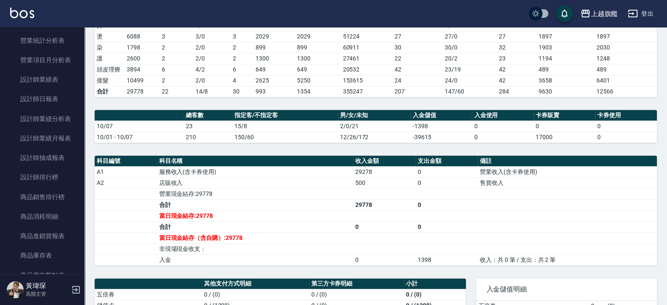
scroll to position [304, 0]
click at [57, 106] on link "設計師日報表" at bounding box center [42, 97] width 78 height 19
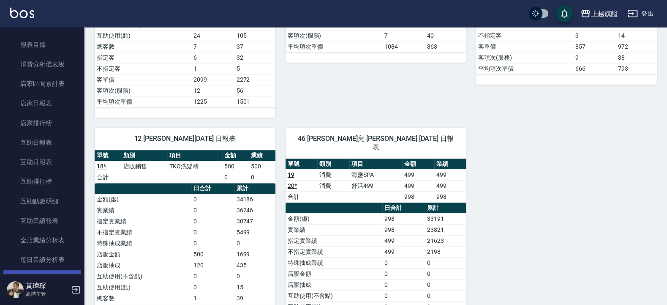
scroll to position [51, 0]
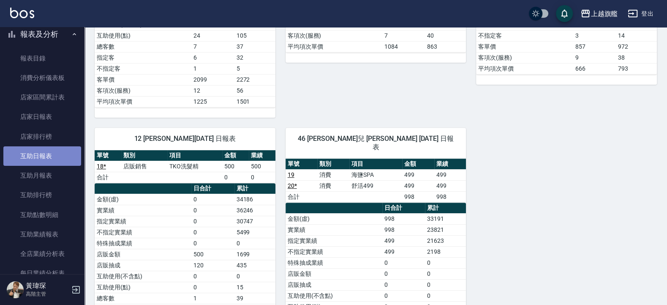
click at [57, 158] on link "互助日報表" at bounding box center [42, 155] width 78 height 19
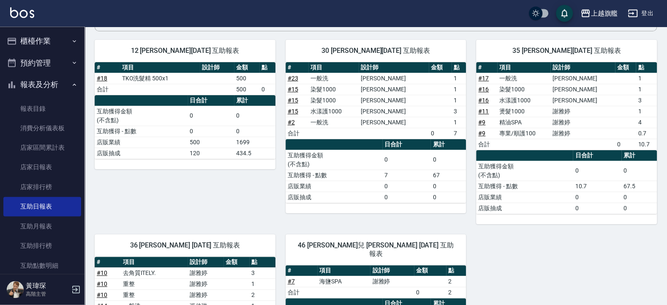
scroll to position [13, 0]
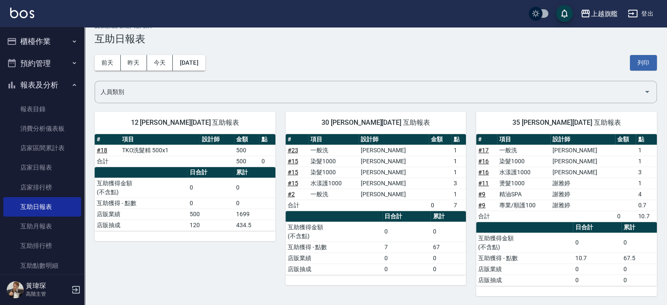
click at [54, 42] on button "櫃檯作業" at bounding box center [42, 41] width 78 height 22
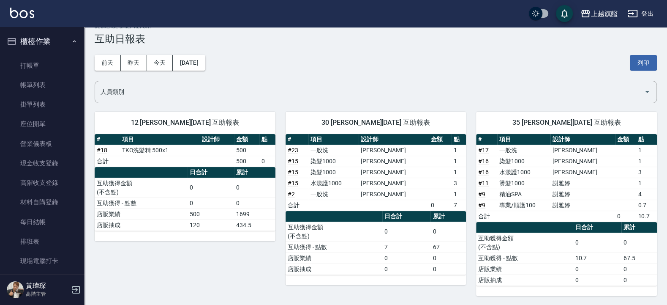
scroll to position [152, 0]
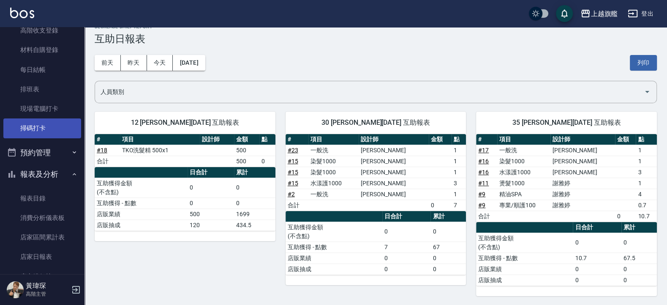
click at [54, 126] on link "掃碼打卡" at bounding box center [42, 127] width 78 height 19
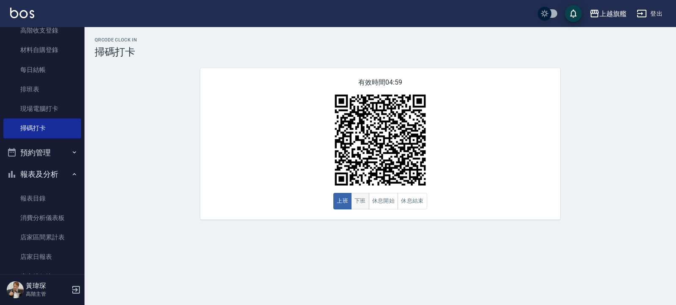
click at [354, 196] on button "下班" at bounding box center [360, 201] width 18 height 16
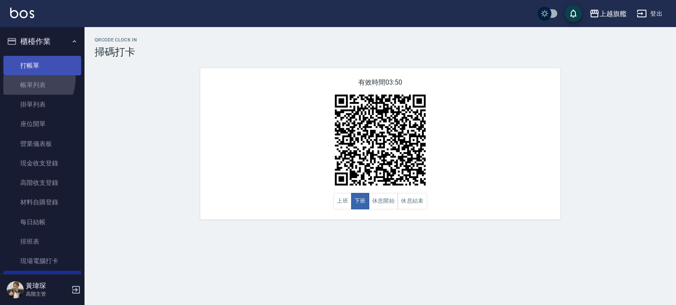
drag, startPoint x: 25, startPoint y: 79, endPoint x: 27, endPoint y: 63, distance: 15.3
click at [27, 73] on ul "打帳單 帳單列表 掛單列表 座位開單 營業儀表板 現金收支登錄 高階收支登錄 材料自購登錄 每日結帳 排班表 現場電腦打卡 掃碼打卡" at bounding box center [42, 172] width 78 height 241
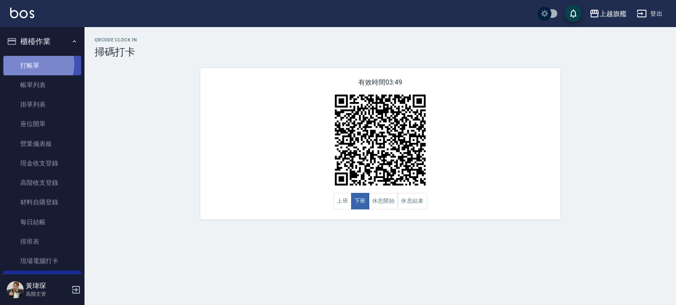
click at [27, 63] on link "打帳單" at bounding box center [42, 65] width 78 height 19
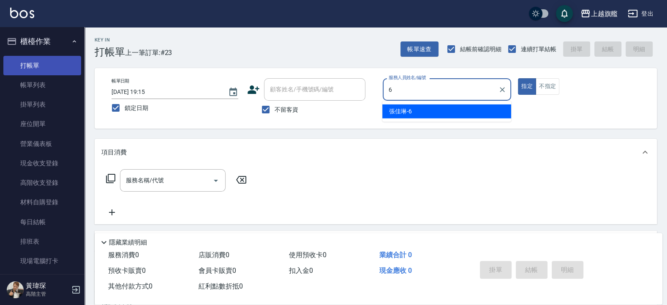
type input "6"
type button "true"
type input "[PERSON_NAME]-6"
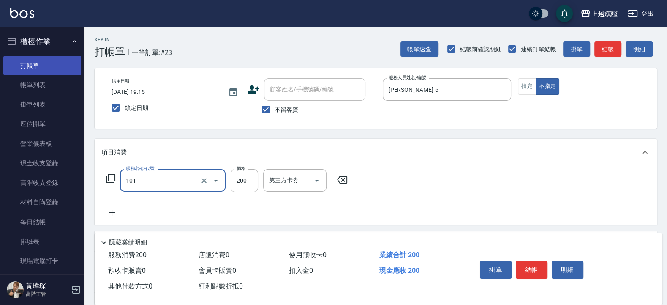
type input "一般洗(101)"
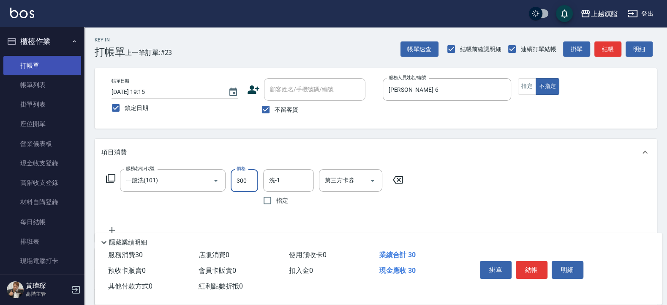
type input "300"
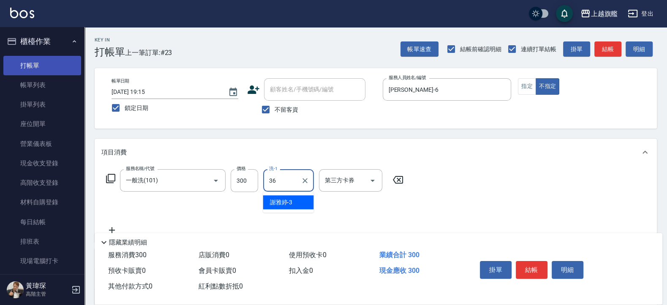
type input "[PERSON_NAME]-36"
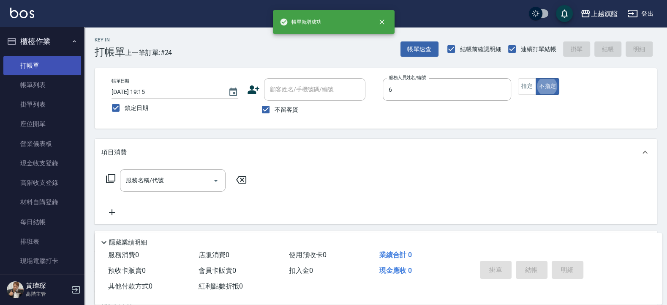
type input "[PERSON_NAME]-6"
type button "false"
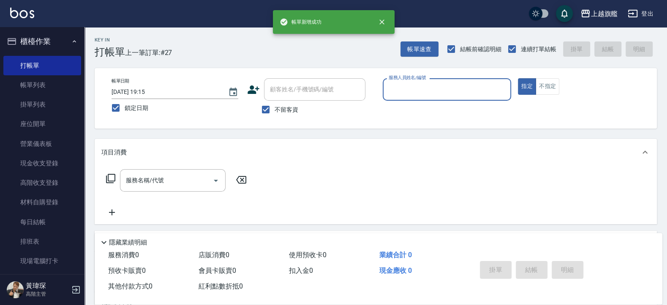
click at [39, 44] on button "櫃檯作業" at bounding box center [42, 41] width 78 height 22
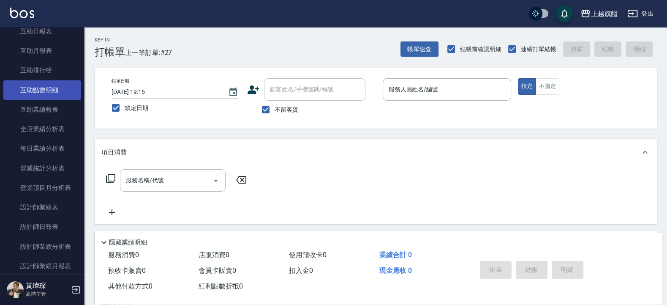
scroll to position [152, 0]
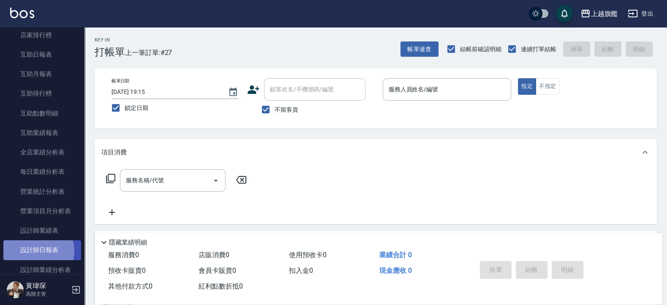
click at [36, 259] on link "設計師日報表" at bounding box center [42, 249] width 78 height 19
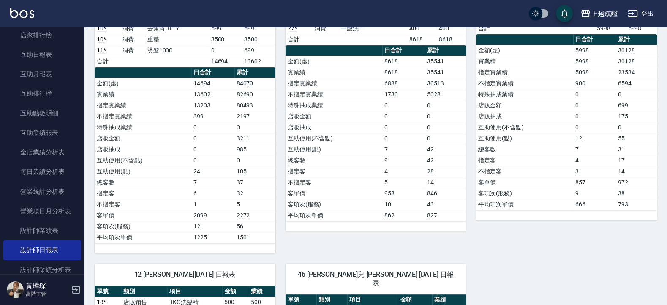
scroll to position [405, 0]
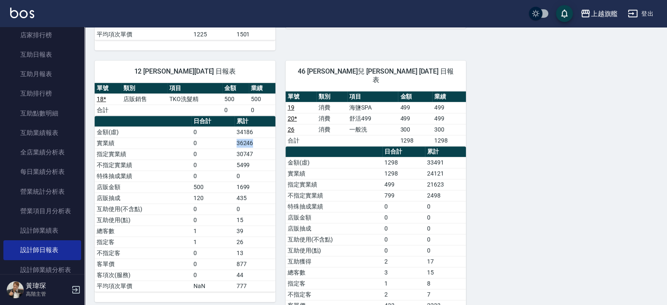
drag, startPoint x: 234, startPoint y: 145, endPoint x: 258, endPoint y: 152, distance: 25.3
click at [258, 148] on tr "實業績 0 36246" at bounding box center [185, 142] width 181 height 11
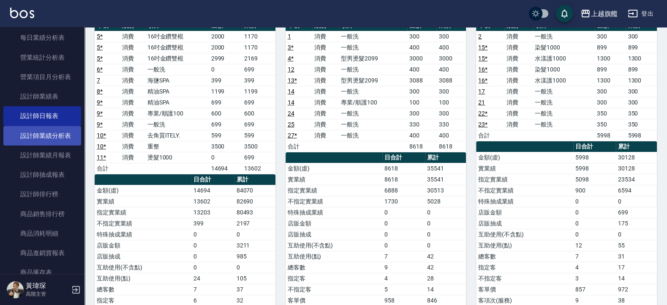
scroll to position [355, 0]
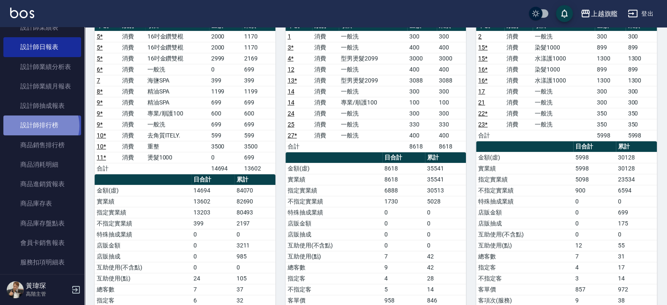
click at [41, 135] on link "設計師排行榜" at bounding box center [42, 124] width 78 height 19
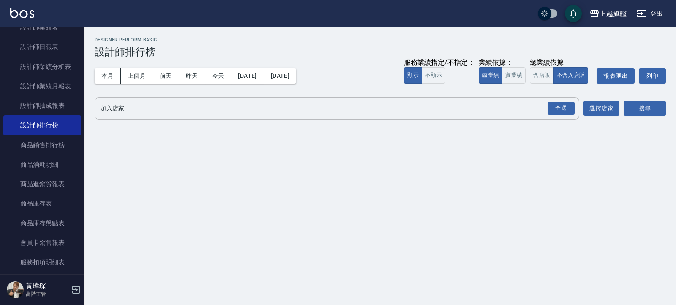
click at [110, 102] on input "加入店家" at bounding box center [330, 108] width 464 height 15
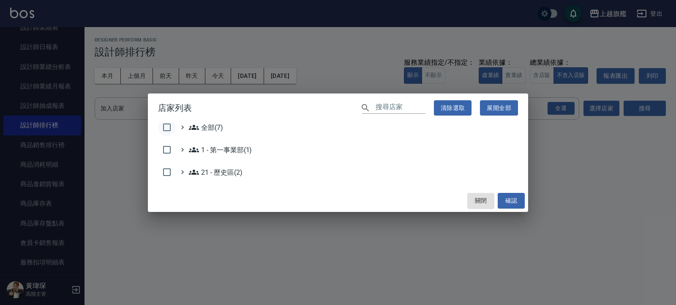
click at [165, 126] on input "checkbox" at bounding box center [167, 127] width 18 height 18
click at [511, 198] on button "確認" at bounding box center [511, 201] width 27 height 16
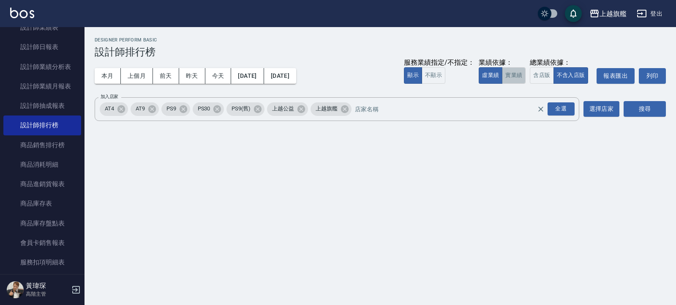
click at [514, 76] on button "實業績" at bounding box center [514, 75] width 24 height 16
click at [655, 109] on button "搜尋" at bounding box center [644, 109] width 42 height 16
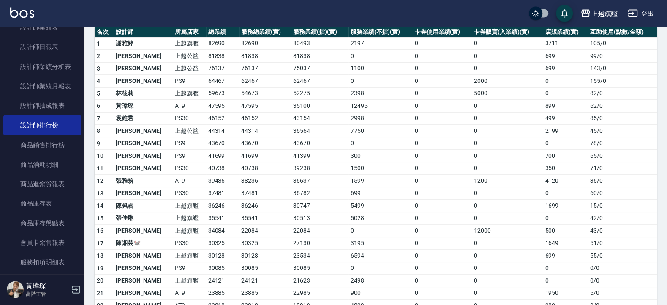
scroll to position [101, 0]
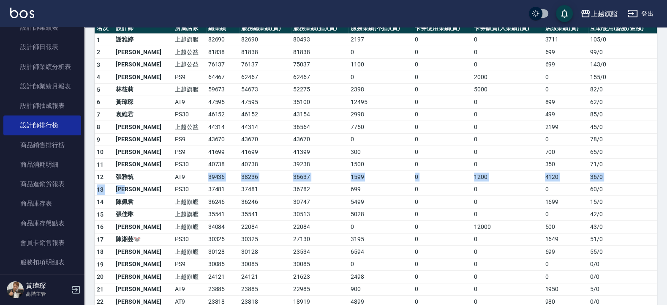
drag, startPoint x: 135, startPoint y: 190, endPoint x: 171, endPoint y: 175, distance: 38.8
click at [171, 175] on tbody "1 謝雅婷 上越旗艦 82690 82690 80493 2197 0 0 3711 105 / 0 2 黃偉乘 上越公益 81838 81838 81838…" at bounding box center [376, 256] width 562 height 447
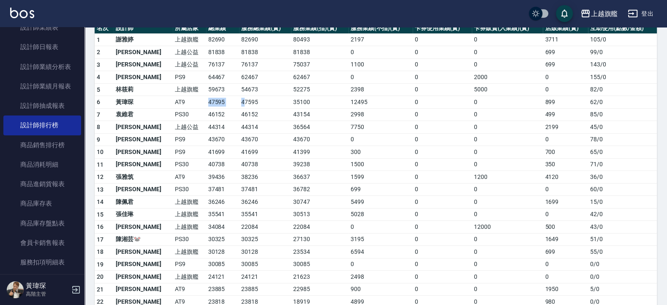
drag, startPoint x: 182, startPoint y: 103, endPoint x: 226, endPoint y: 107, distance: 44.5
click at [226, 107] on tr "6 黃瑋琛 AT9 47595 47595 35100 12495 0 0 899 62 / 0" at bounding box center [376, 102] width 562 height 13
drag, startPoint x: 154, startPoint y: 253, endPoint x: 170, endPoint y: 256, distance: 16.4
click at [173, 256] on td "上越旗艦" at bounding box center [189, 251] width 33 height 13
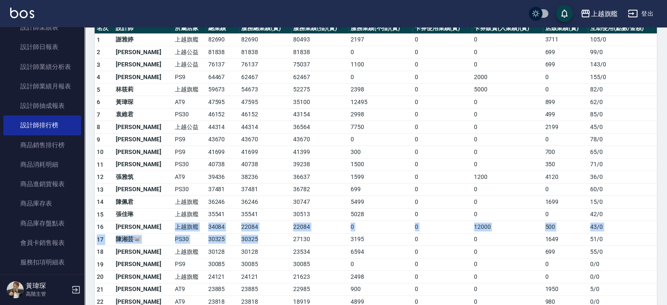
drag, startPoint x: 157, startPoint y: 231, endPoint x: 238, endPoint y: 241, distance: 81.7
click at [238, 241] on tbody "1 謝雅婷 上越旗艦 82690 82690 80493 2197 0 0 3711 105 / 0 2 黃偉乘 上越公益 81838 81838 81838…" at bounding box center [376, 256] width 562 height 447
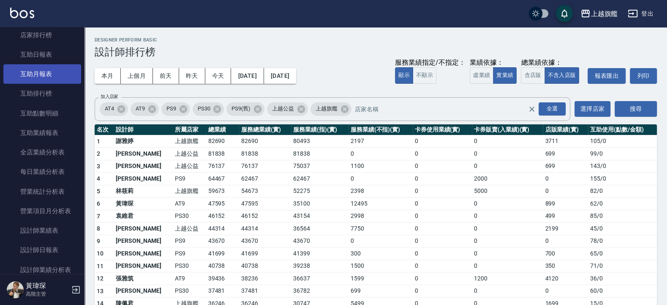
scroll to position [0, 0]
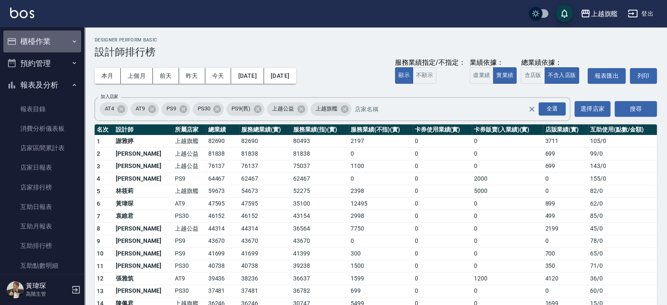
click at [41, 40] on button "櫃檯作業" at bounding box center [42, 41] width 78 height 22
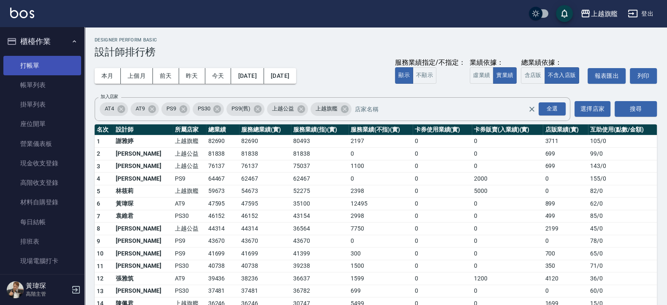
click at [41, 71] on link "打帳單" at bounding box center [42, 65] width 78 height 19
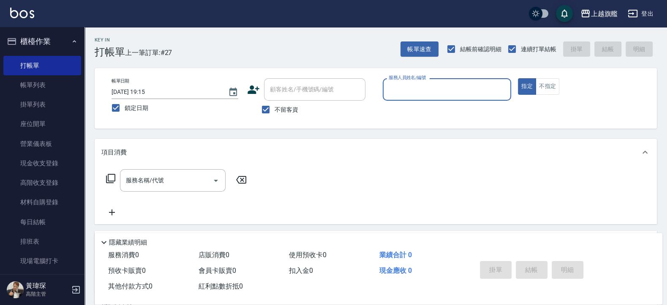
click at [43, 36] on button "櫃檯作業" at bounding box center [42, 41] width 78 height 22
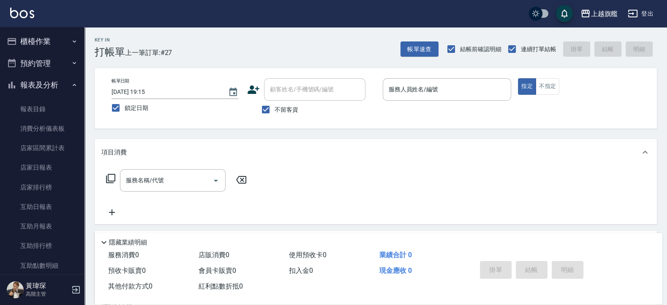
click at [42, 40] on button "櫃檯作業" at bounding box center [42, 41] width 78 height 22
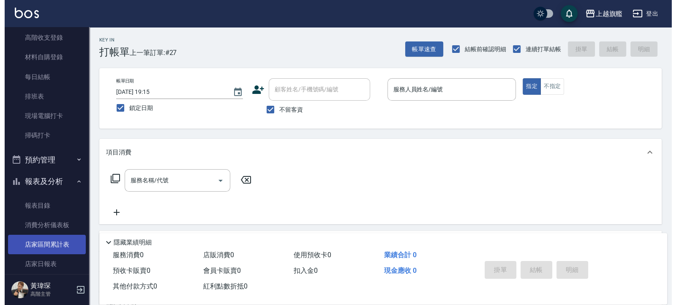
scroll to position [152, 0]
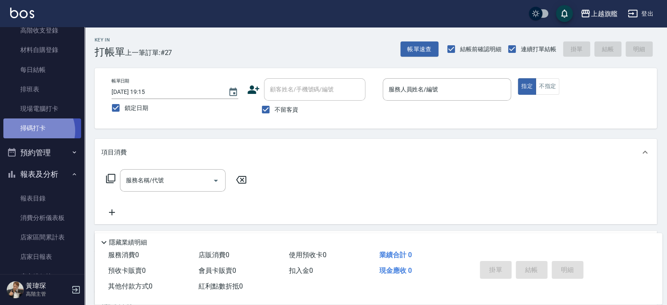
click at [38, 131] on link "掃碼打卡" at bounding box center [42, 127] width 78 height 19
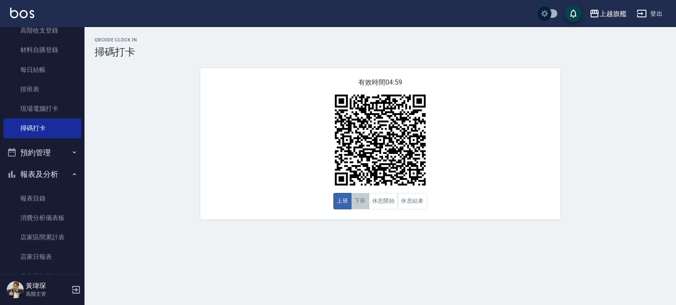
click at [362, 201] on button "下班" at bounding box center [360, 201] width 18 height 16
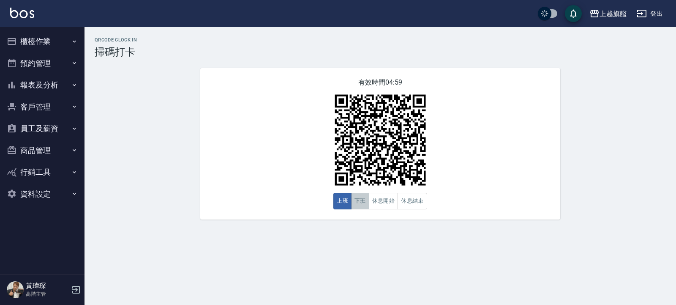
click at [362, 204] on button "下班" at bounding box center [360, 201] width 18 height 16
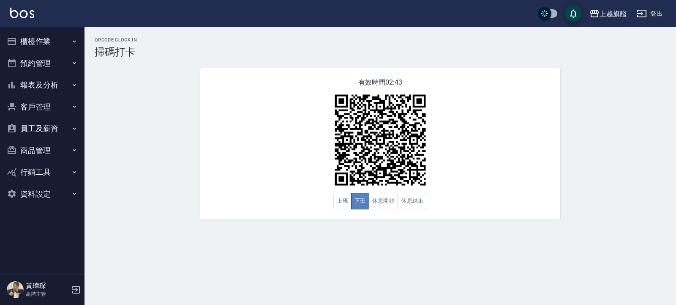
click at [359, 200] on button "下班" at bounding box center [360, 201] width 18 height 16
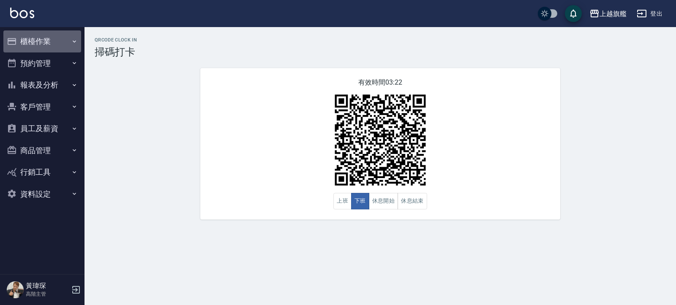
click at [31, 42] on button "櫃檯作業" at bounding box center [42, 41] width 78 height 22
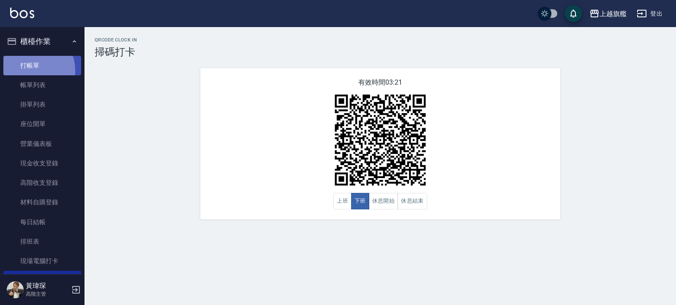
click at [31, 71] on link "打帳單" at bounding box center [42, 65] width 78 height 19
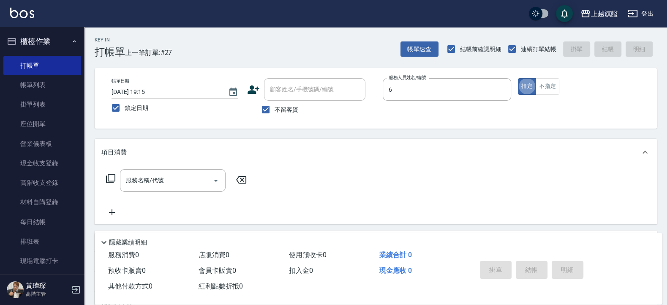
type input "[PERSON_NAME]-6"
type button "true"
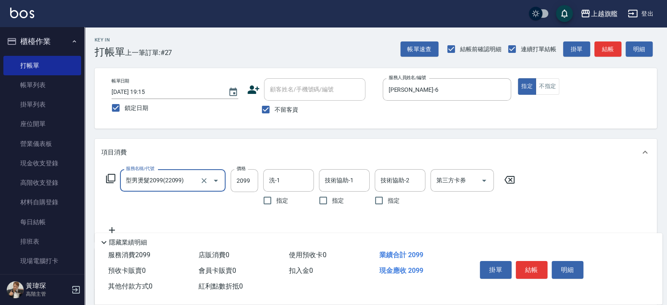
type input "型男燙髮2099(22099)"
type input "2380"
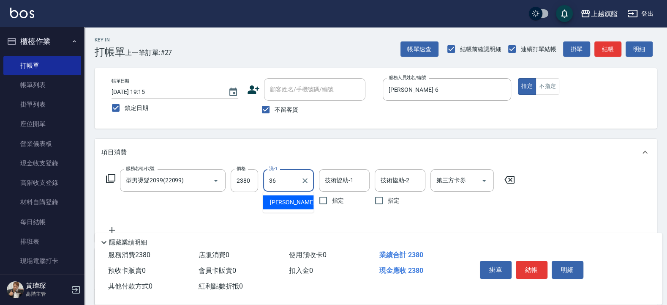
type input "[PERSON_NAME]-36"
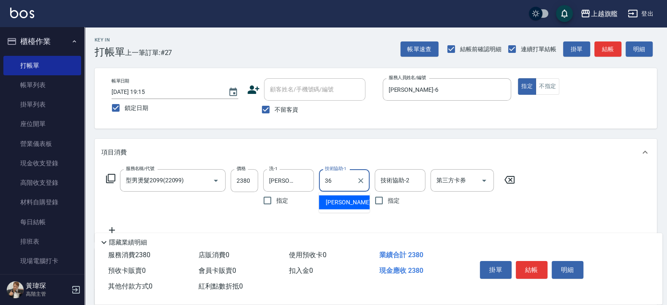
type input "[PERSON_NAME]-36"
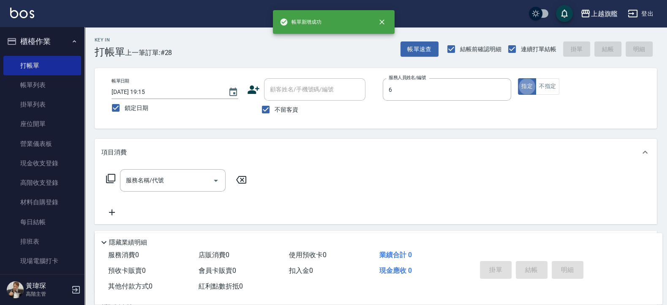
type input "[PERSON_NAME]-6"
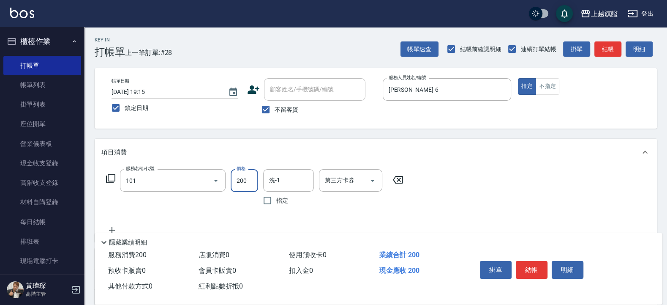
type input "一般洗(101)"
type input "400"
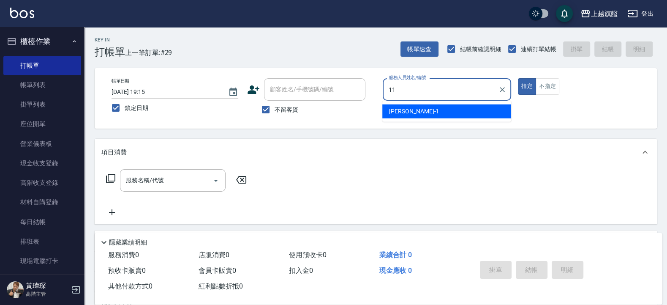
type input "[PERSON_NAME]-11"
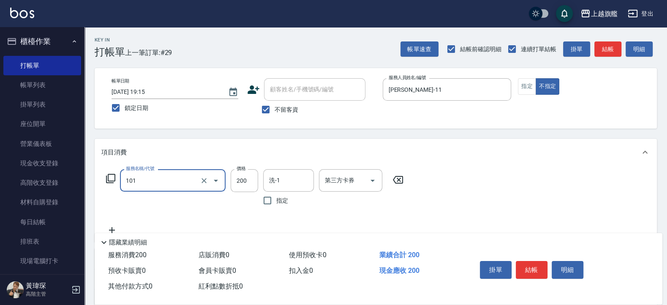
type input "一般洗(101)"
type input "300"
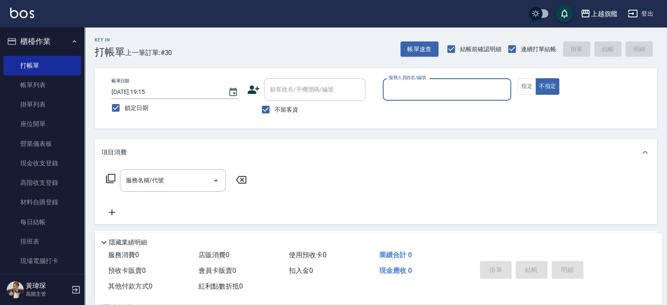
click at [35, 40] on button "櫃檯作業" at bounding box center [42, 41] width 78 height 22
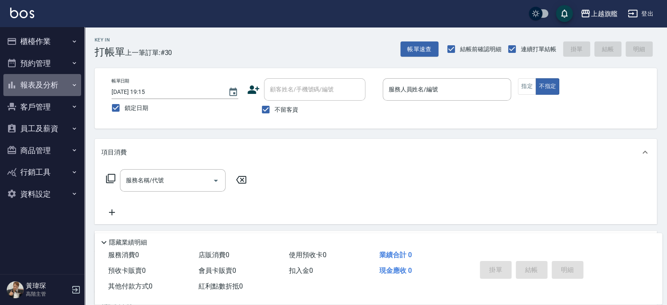
click at [48, 79] on button "報表及分析" at bounding box center [42, 85] width 78 height 22
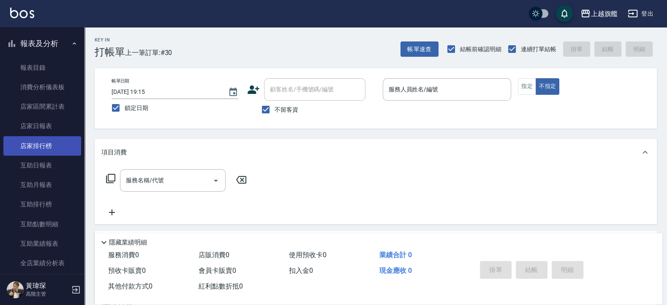
scroll to position [51, 0]
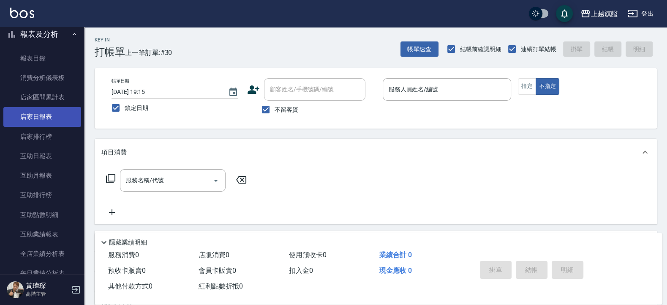
click at [38, 116] on link "店家日報表" at bounding box center [42, 116] width 78 height 19
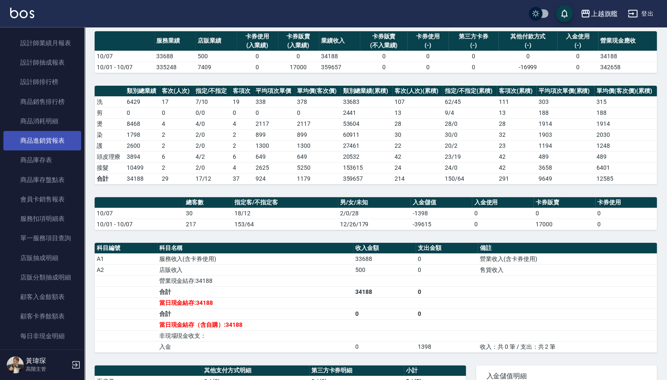
scroll to position [355, 0]
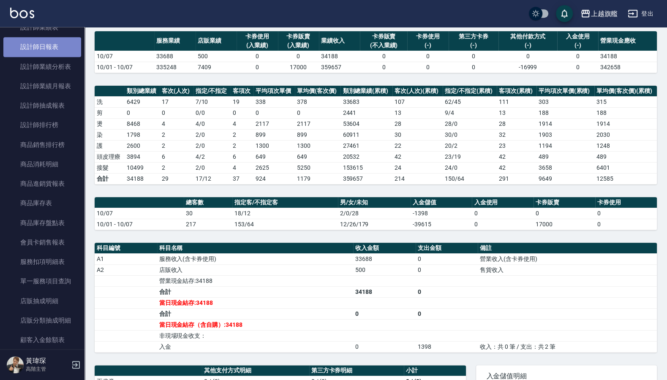
click at [51, 51] on link "設計師日報表" at bounding box center [42, 46] width 78 height 19
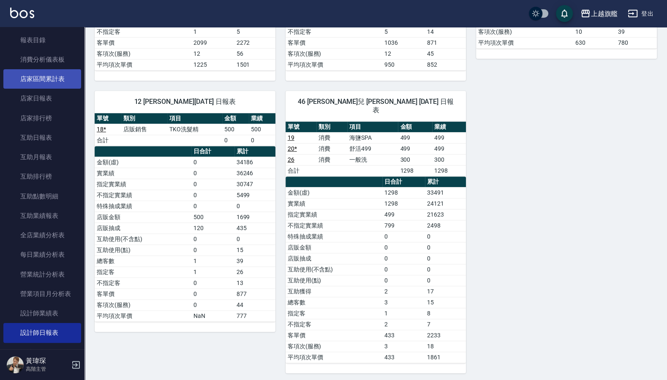
scroll to position [51, 0]
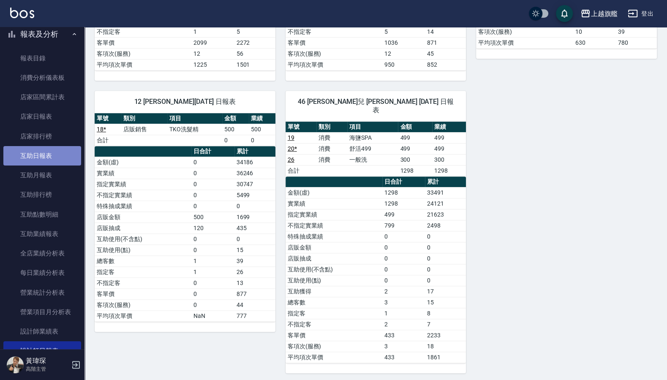
click at [48, 154] on link "互助日報表" at bounding box center [42, 155] width 78 height 19
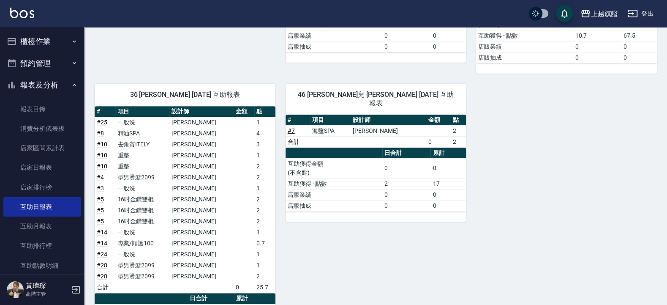
click at [43, 84] on button "報表及分析" at bounding box center [42, 85] width 78 height 22
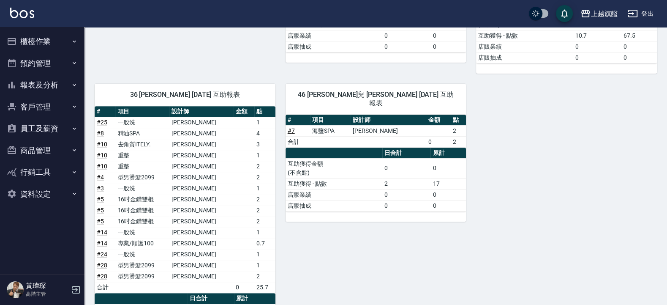
click at [48, 41] on button "櫃檯作業" at bounding box center [42, 41] width 78 height 22
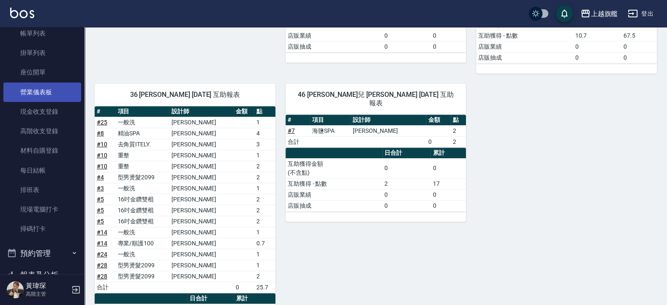
scroll to position [101, 0]
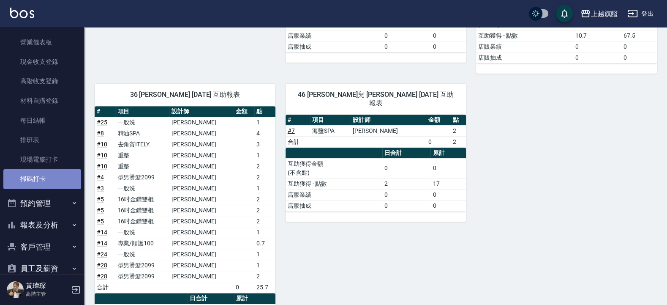
click at [54, 173] on link "掃碼打卡" at bounding box center [42, 178] width 78 height 19
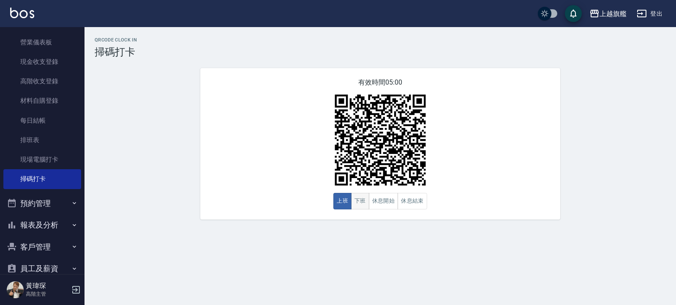
click at [358, 206] on button "下班" at bounding box center [360, 201] width 18 height 16
